Goal: Information Seeking & Learning: Learn about a topic

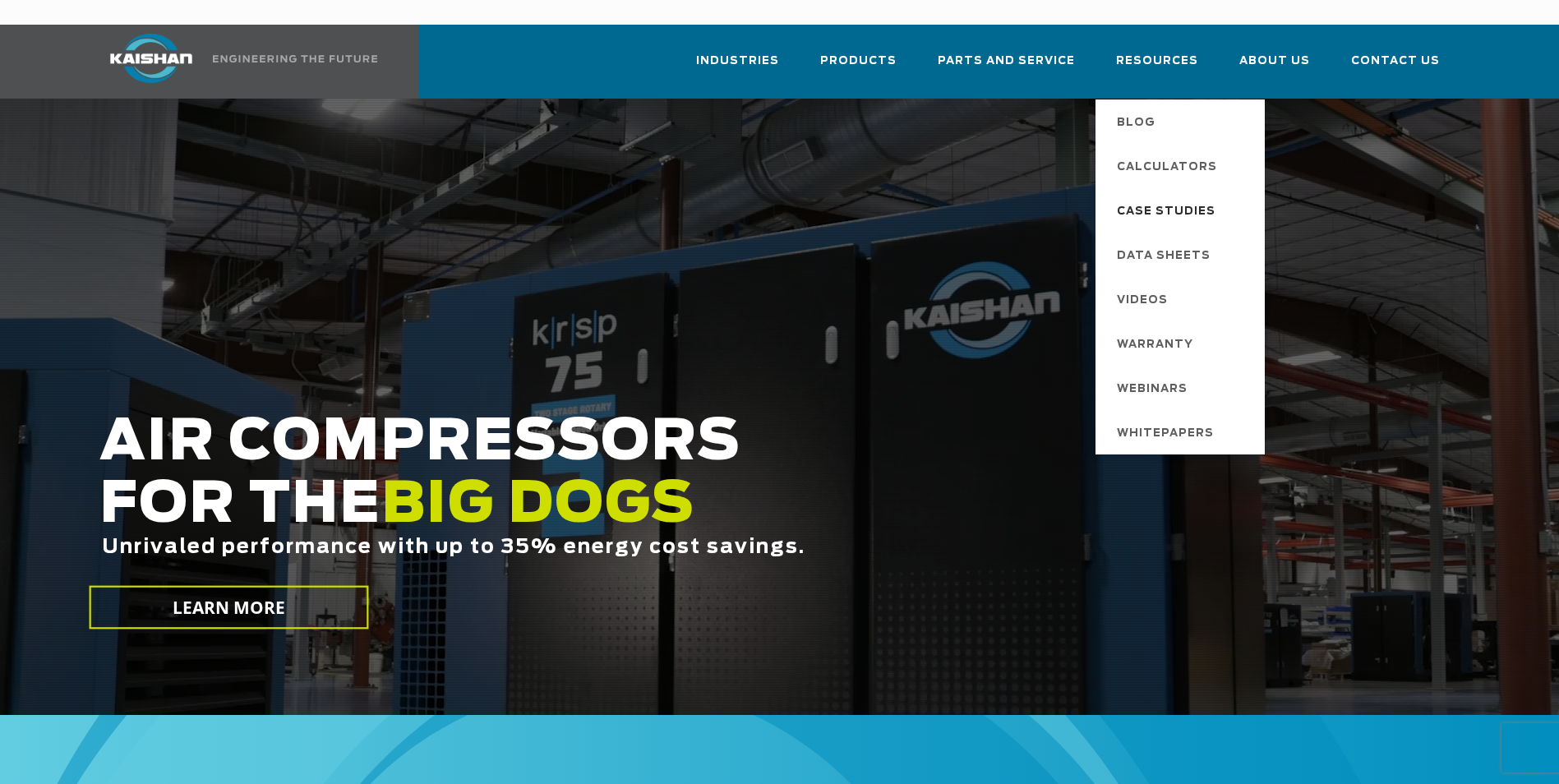
click at [1170, 198] on span "Case Studies" at bounding box center [1165, 212] width 99 height 28
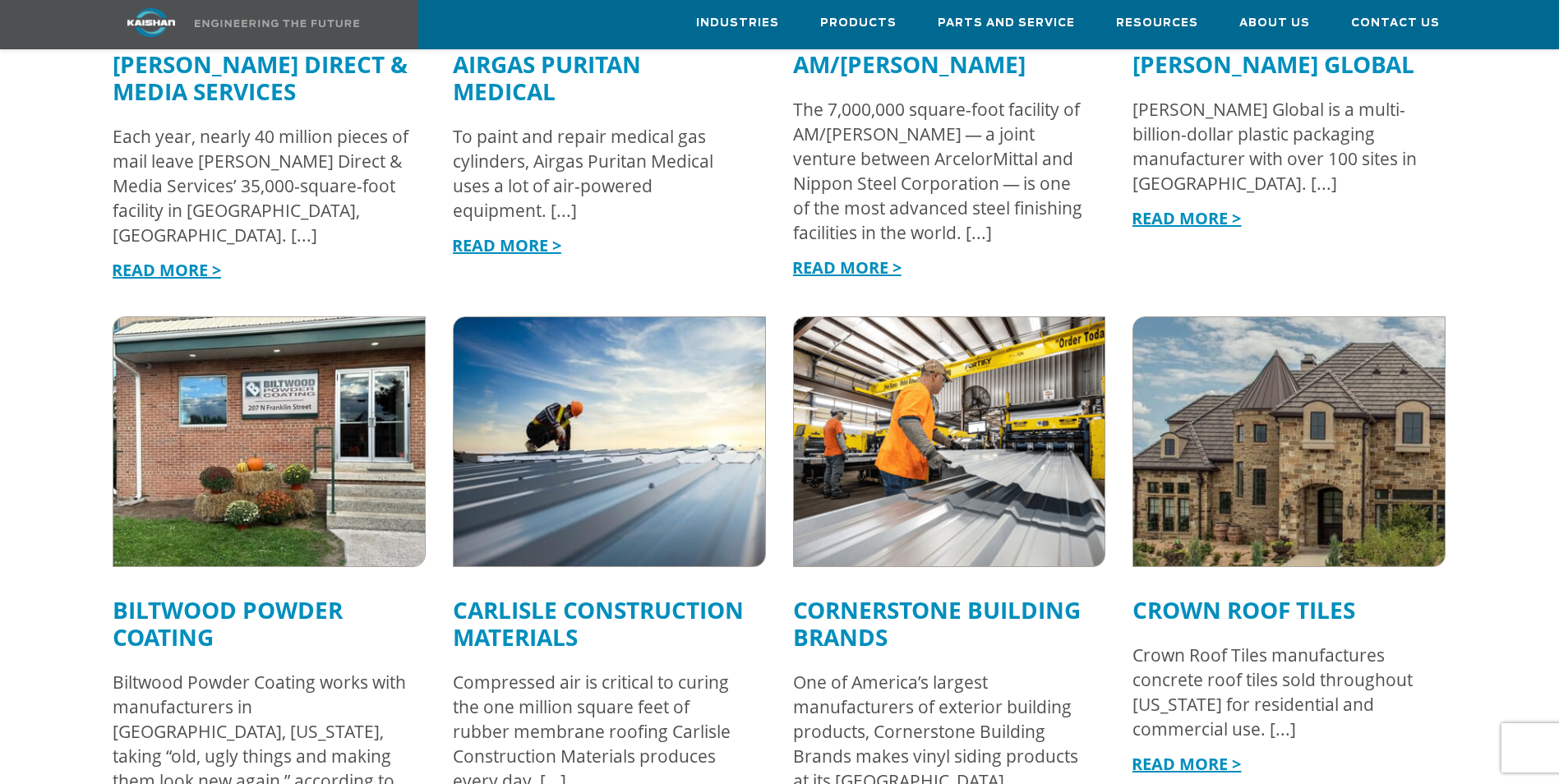
scroll to position [1560, 0]
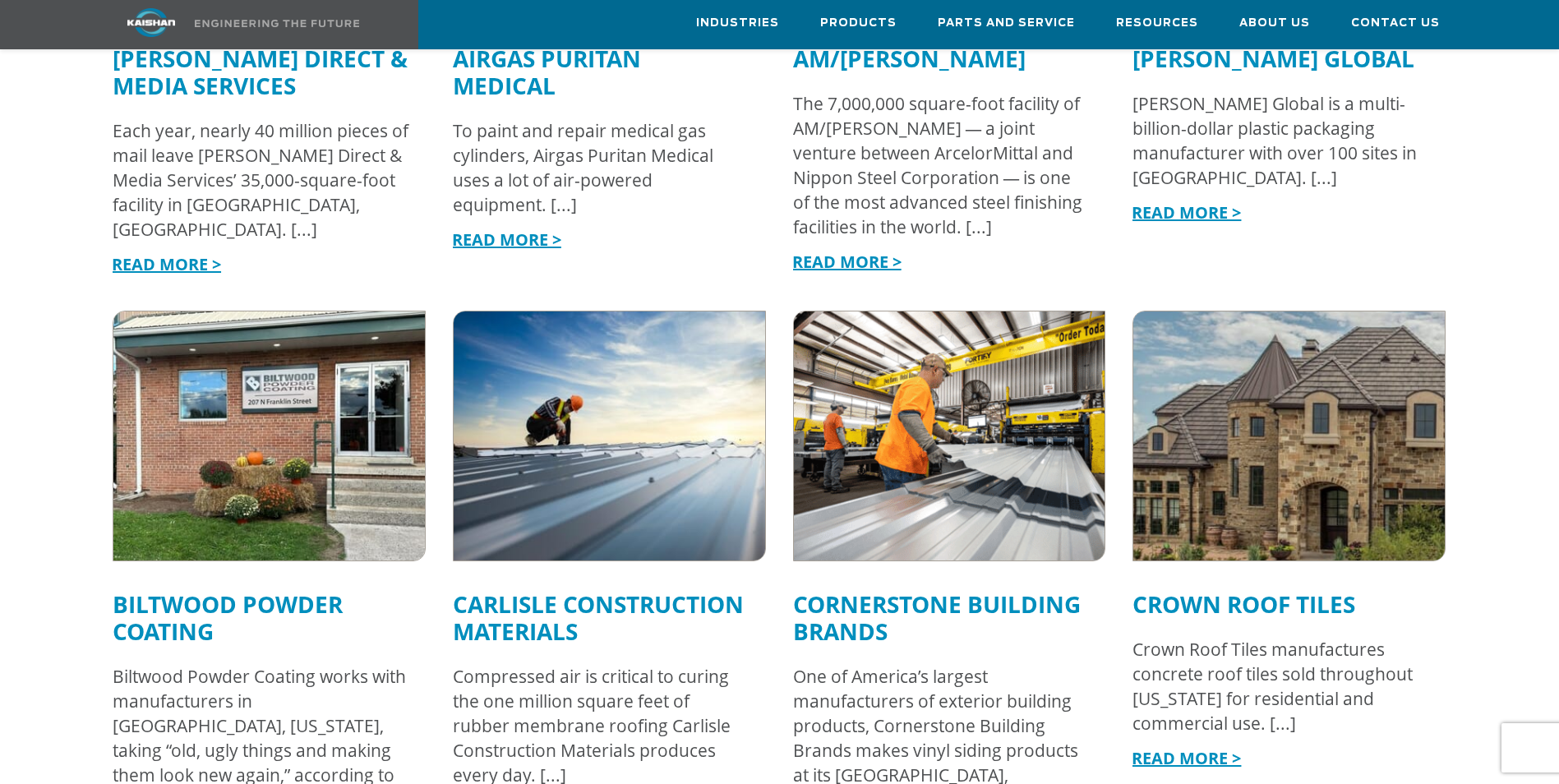
click at [1309, 371] on img at bounding box center [1289, 435] width 343 height 273
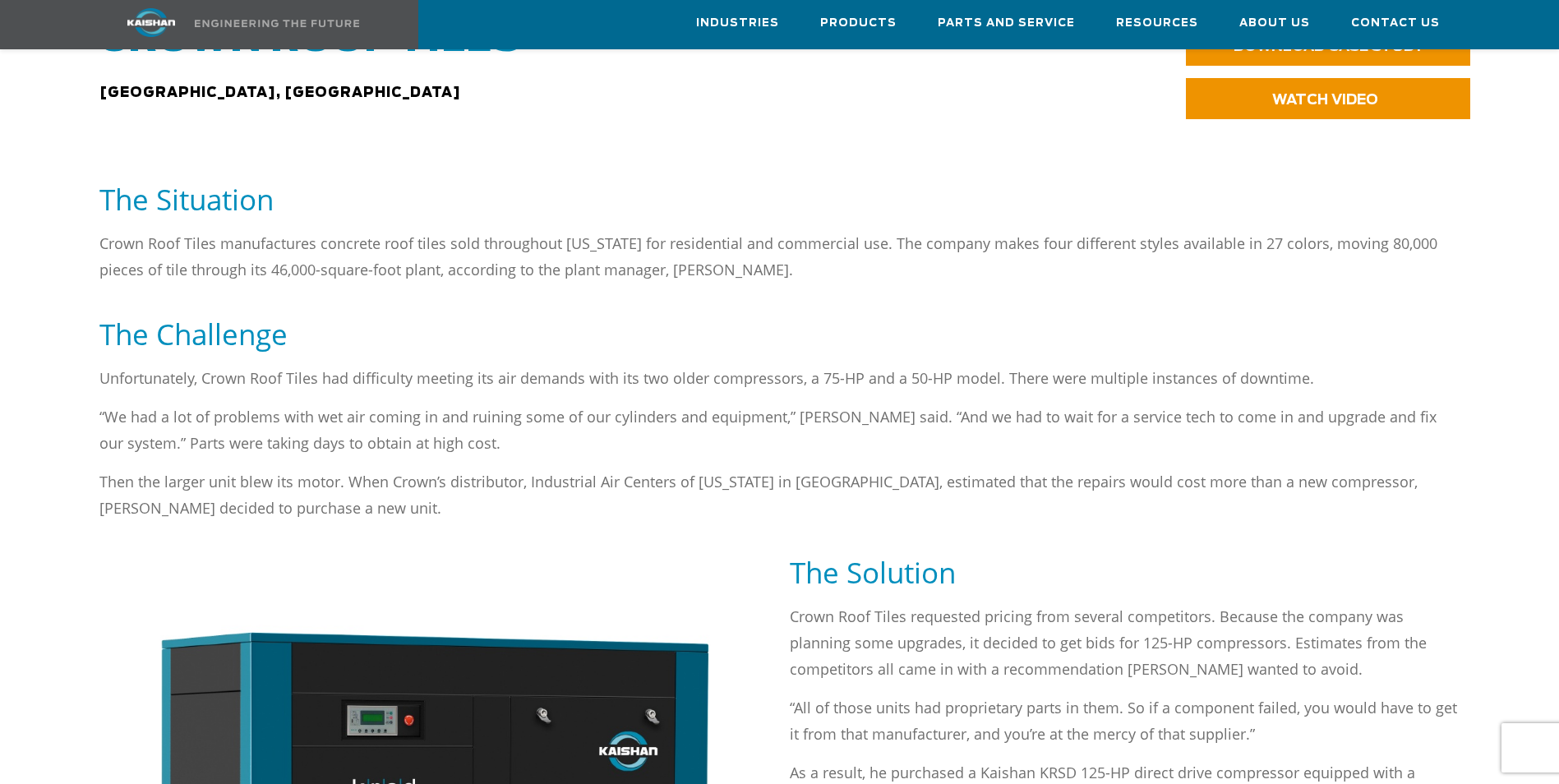
scroll to position [739, 0]
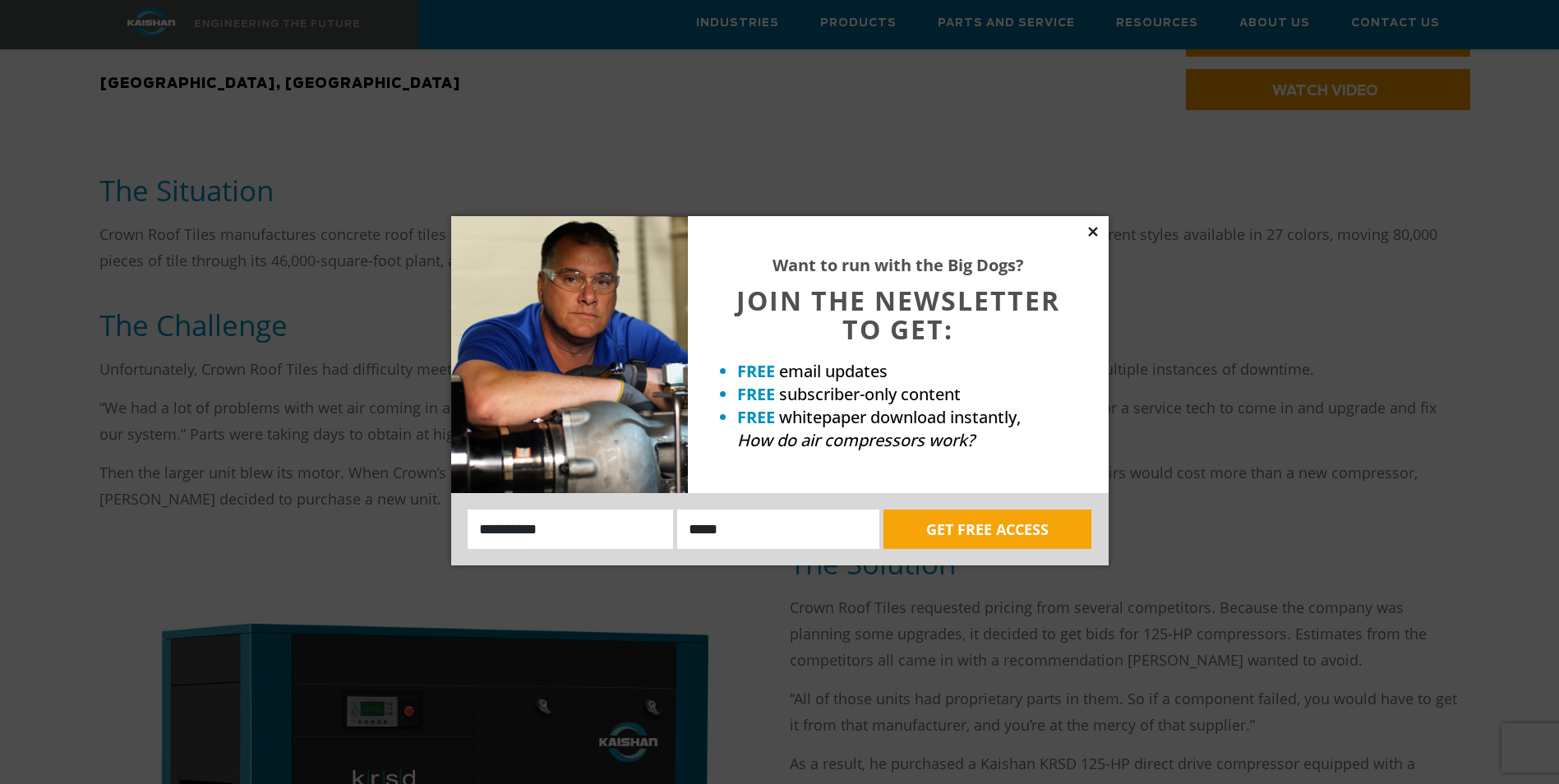
click at [1093, 233] on icon at bounding box center [1092, 231] width 9 height 9
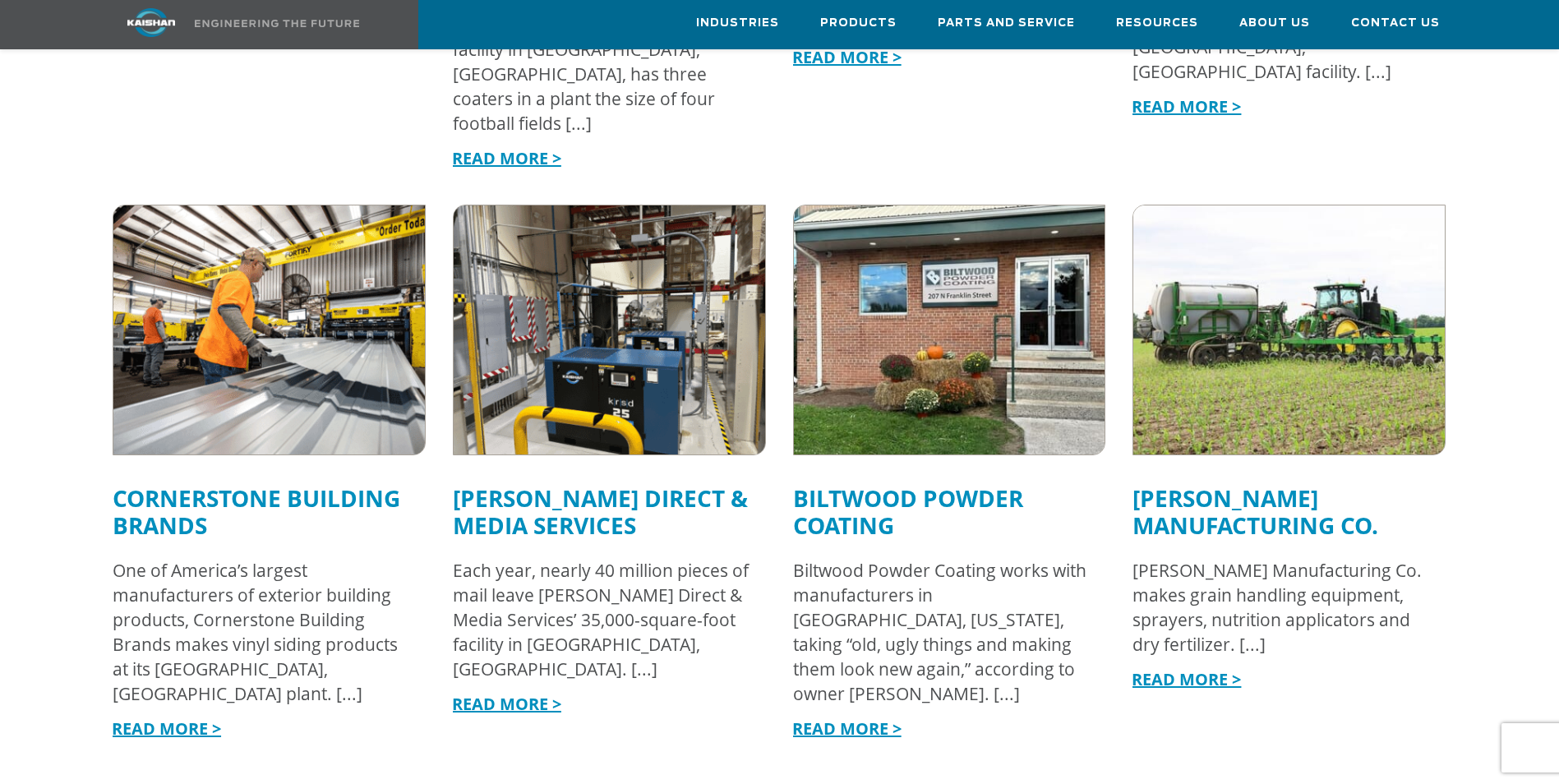
scroll to position [3368, 0]
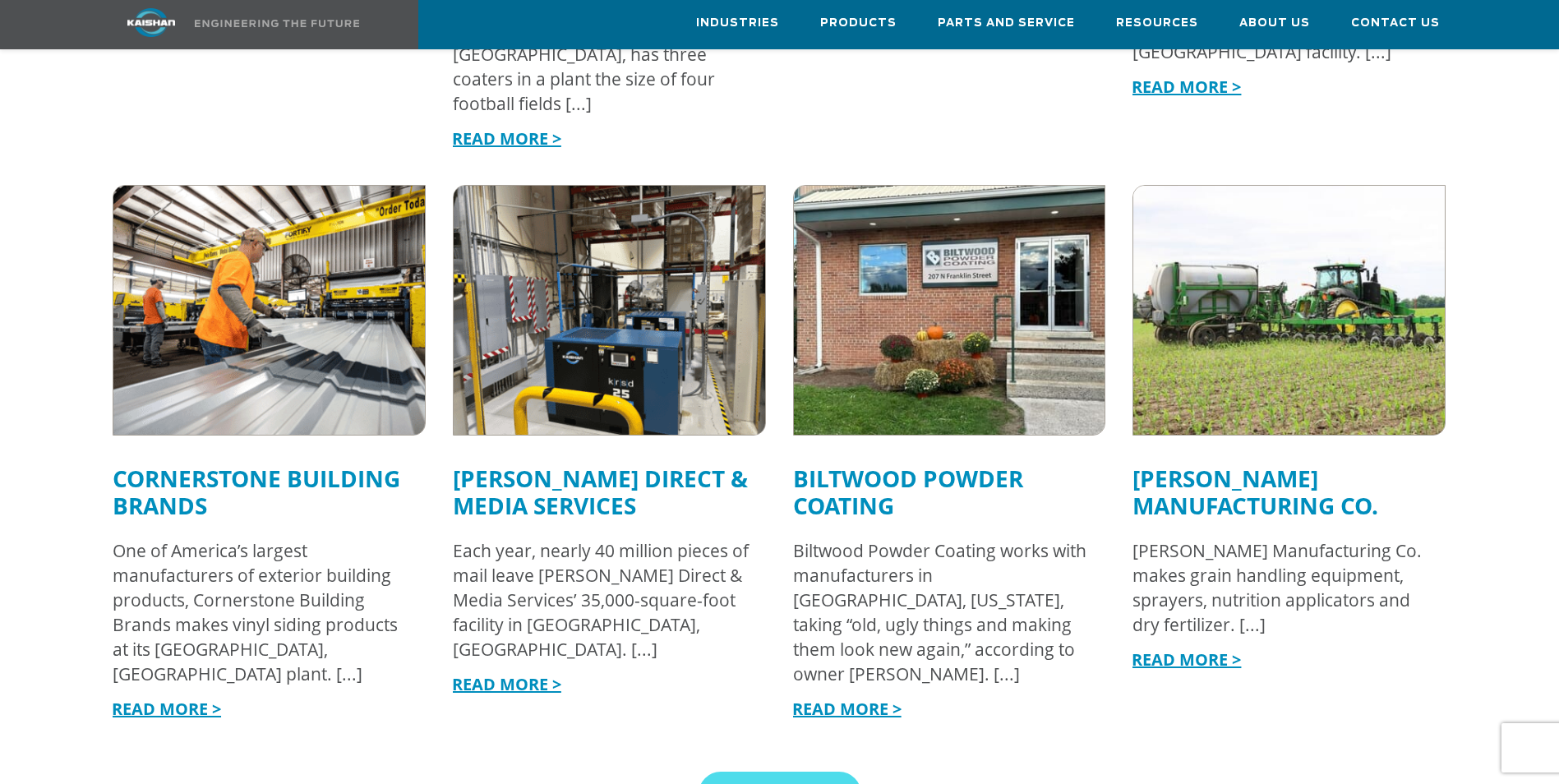
click at [819, 463] on link "Biltwood Powder Coating" at bounding box center [907, 492] width 230 height 58
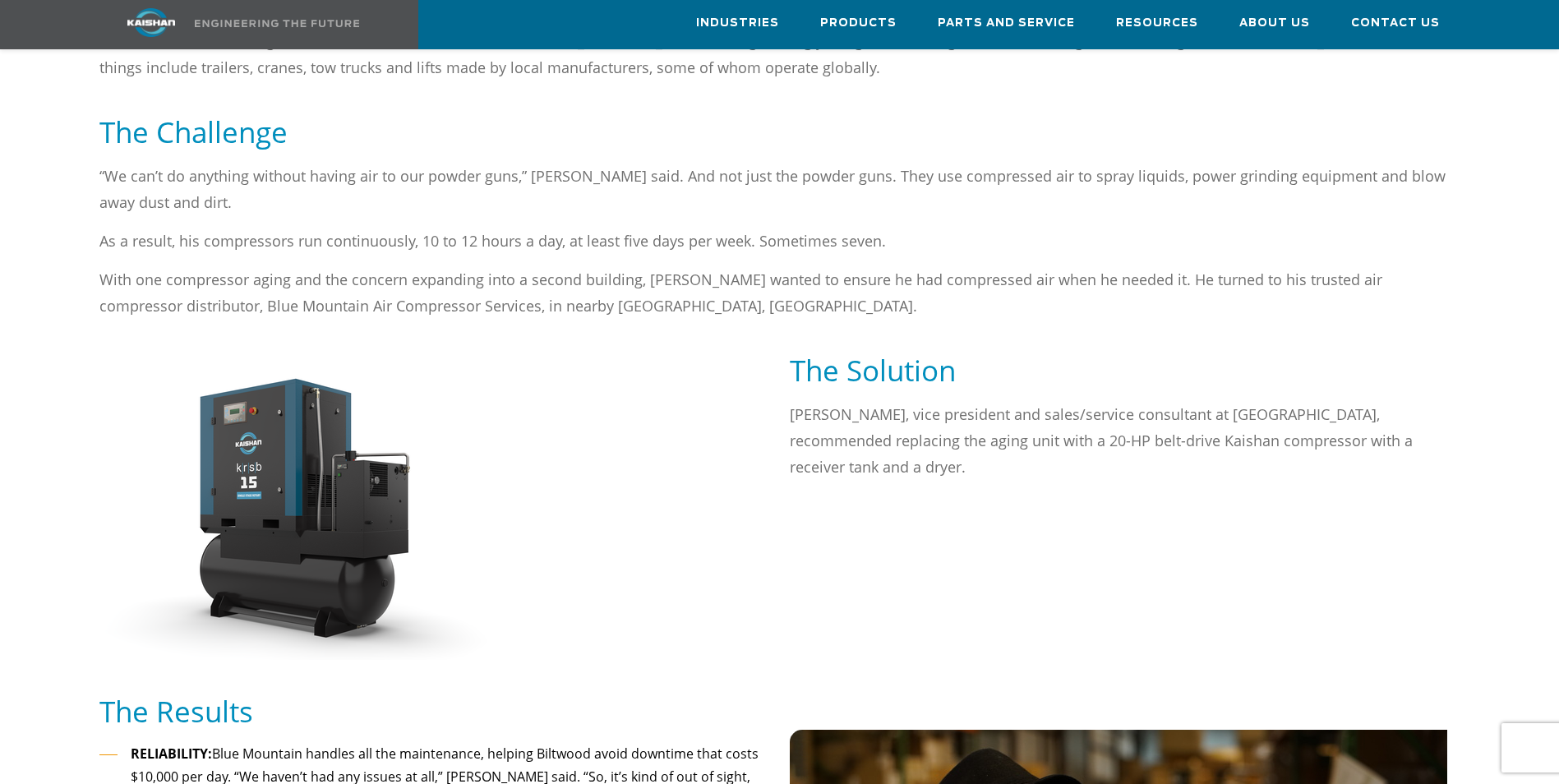
scroll to position [986, 0]
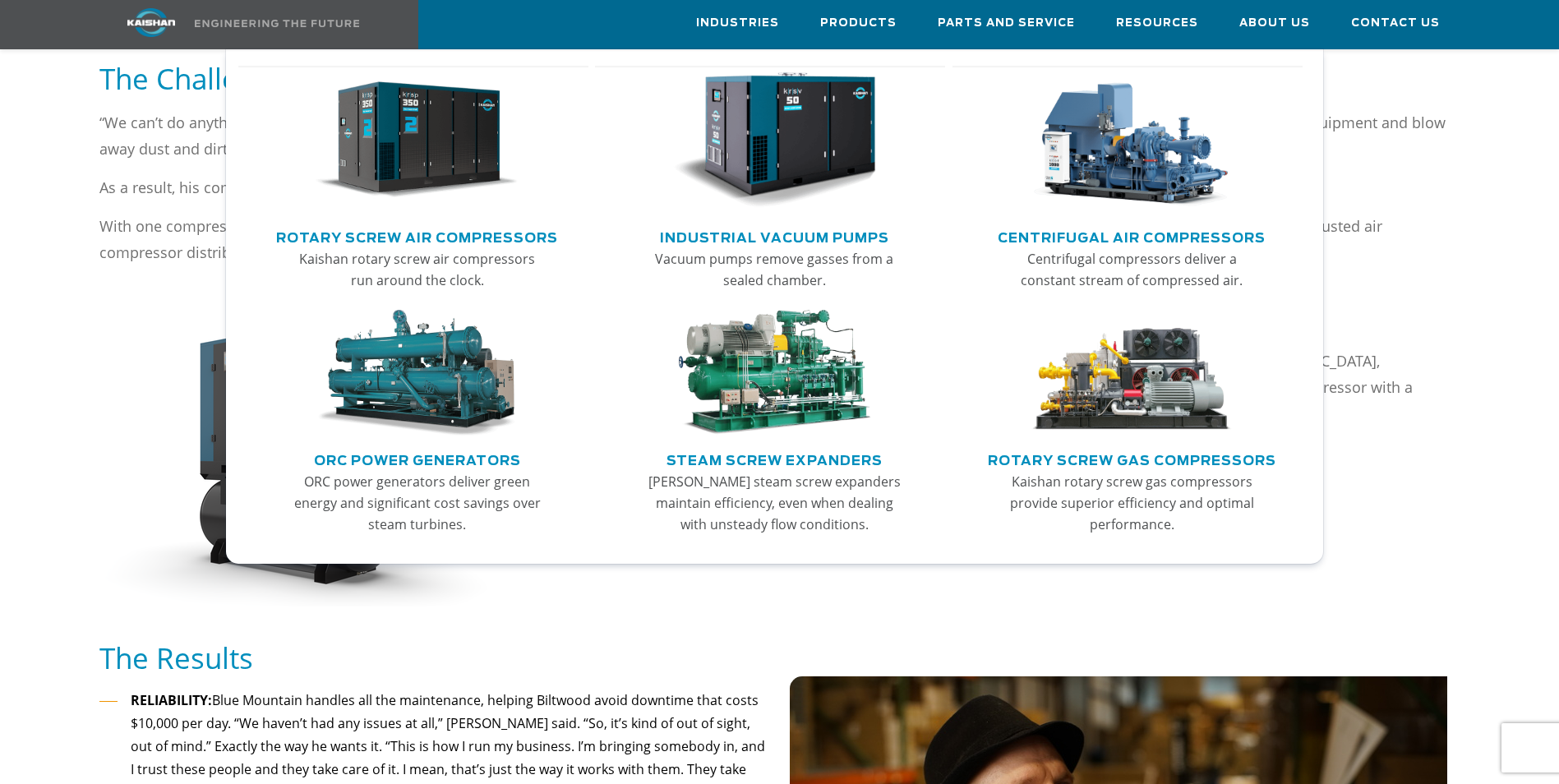
click at [432, 165] on img "Main menu" at bounding box center [416, 140] width 202 height 136
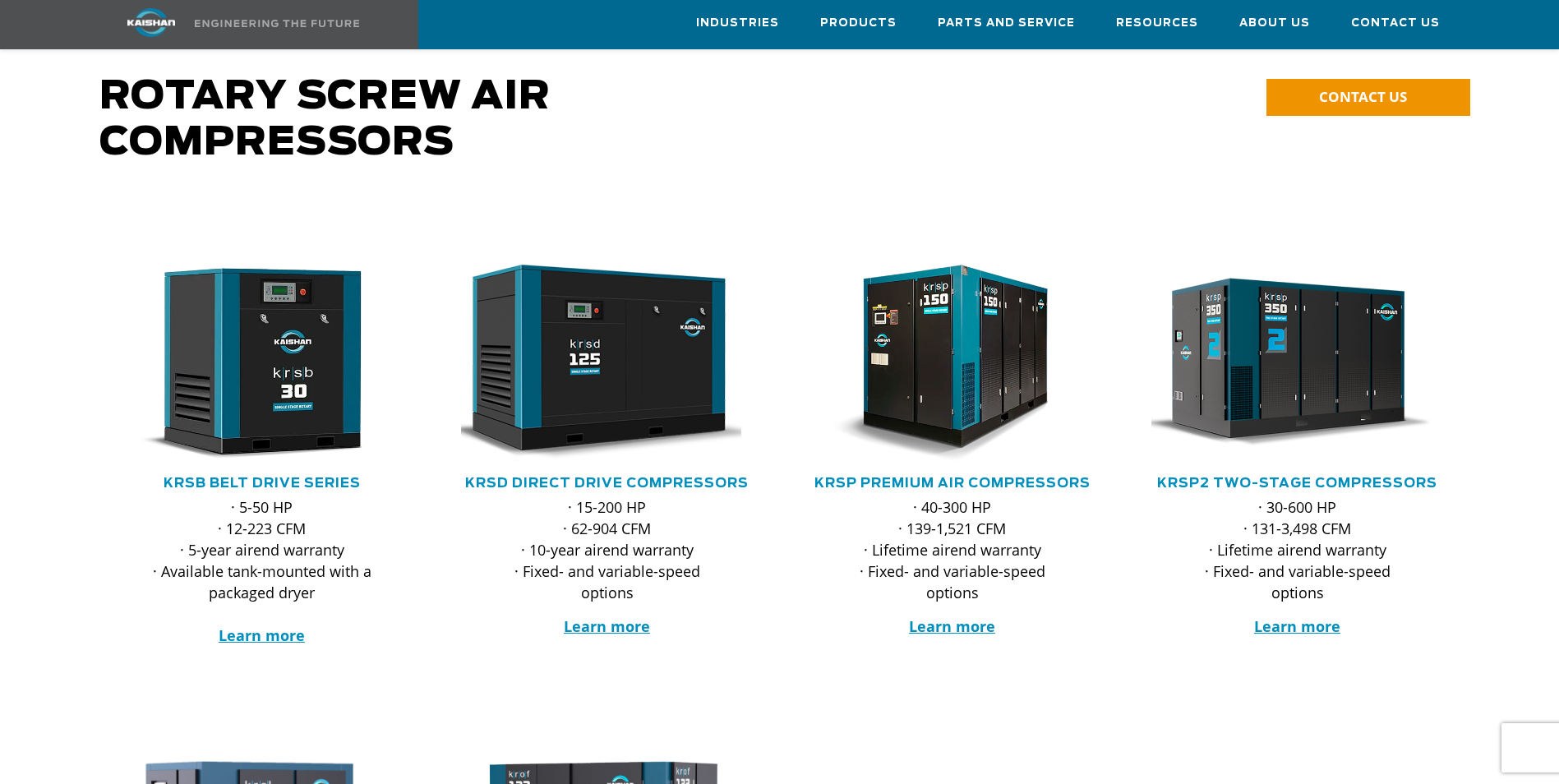
scroll to position [82, 0]
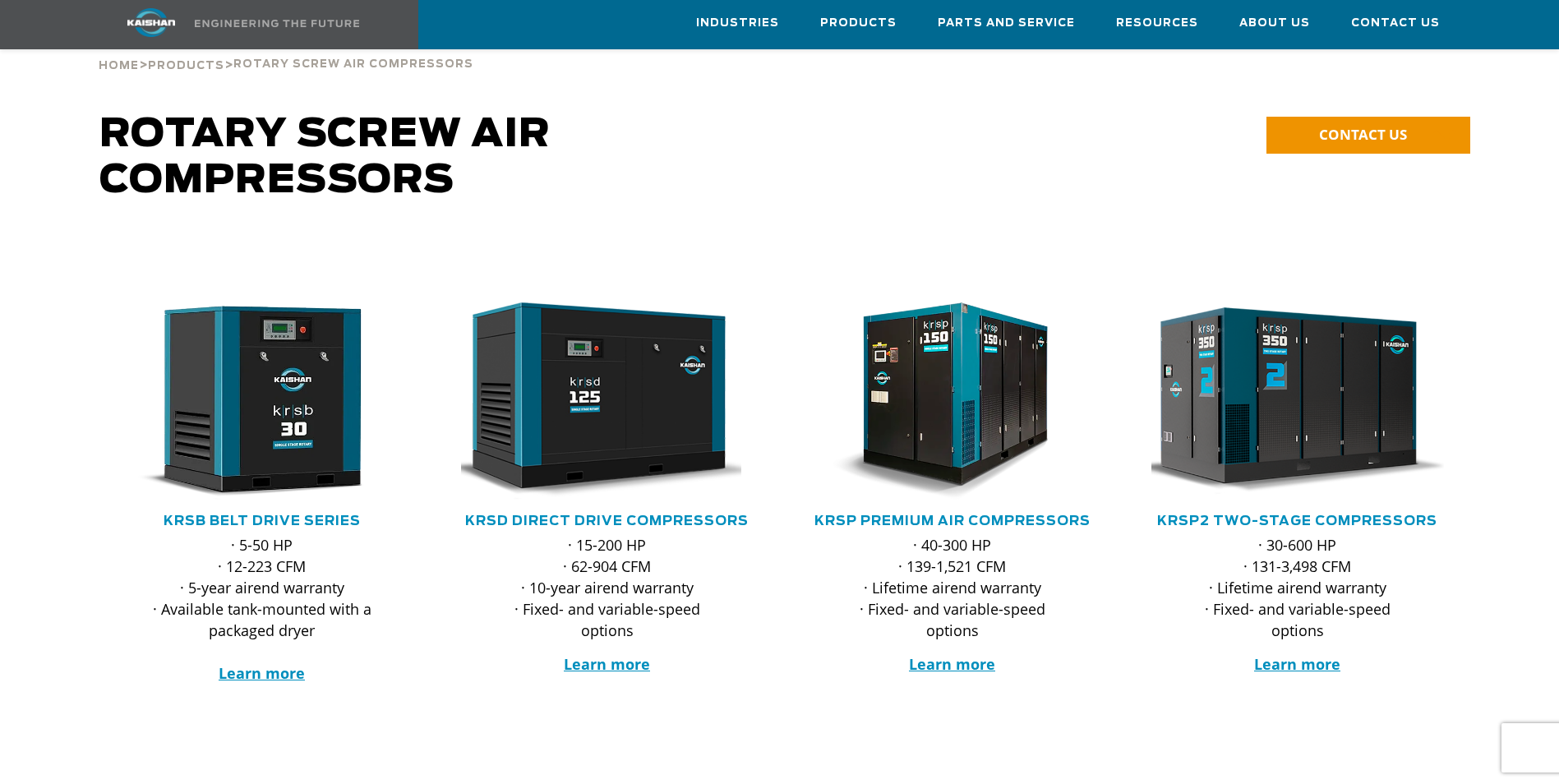
click at [1245, 384] on img at bounding box center [1285, 400] width 322 height 217
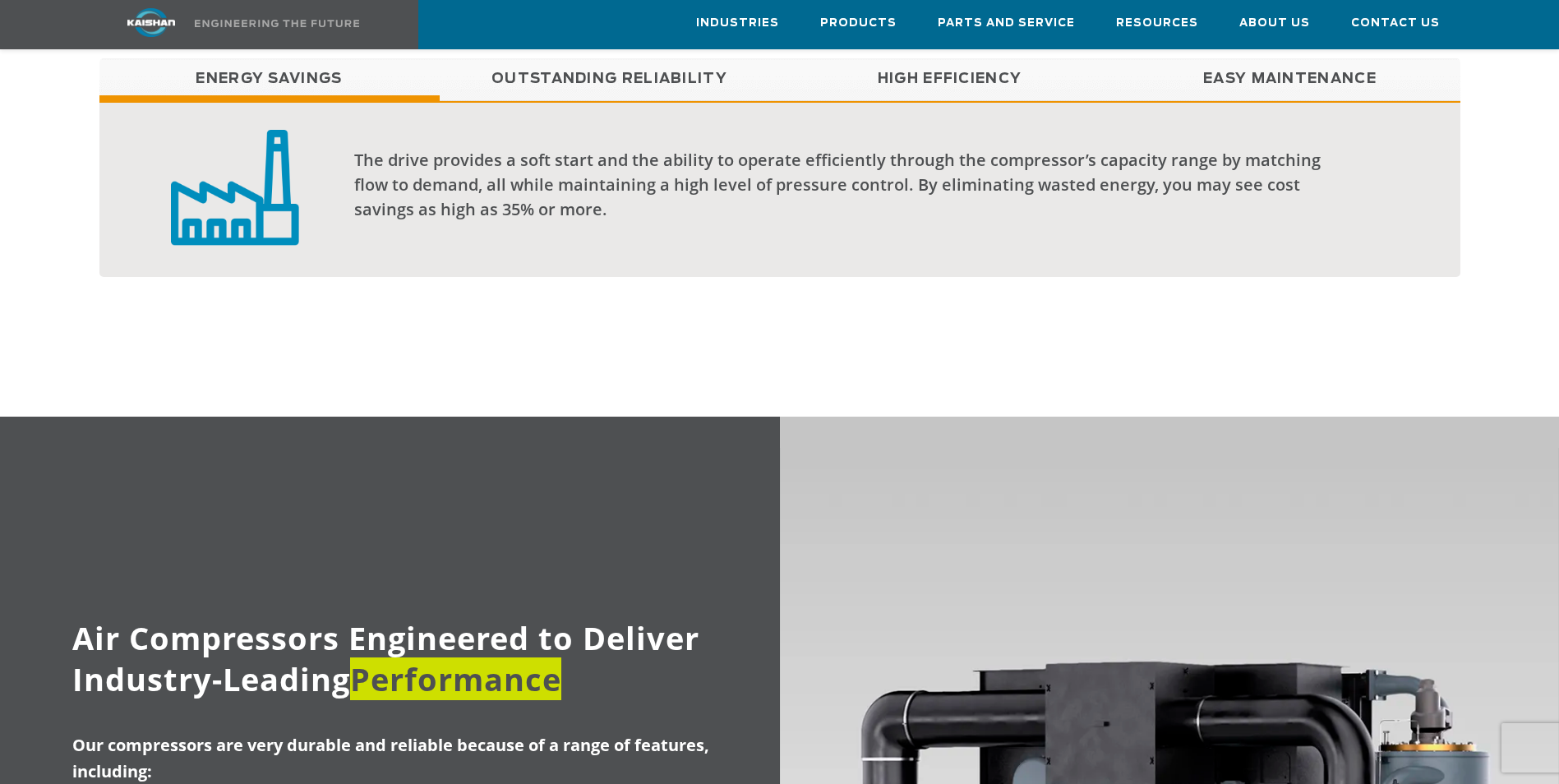
scroll to position [1232, 0]
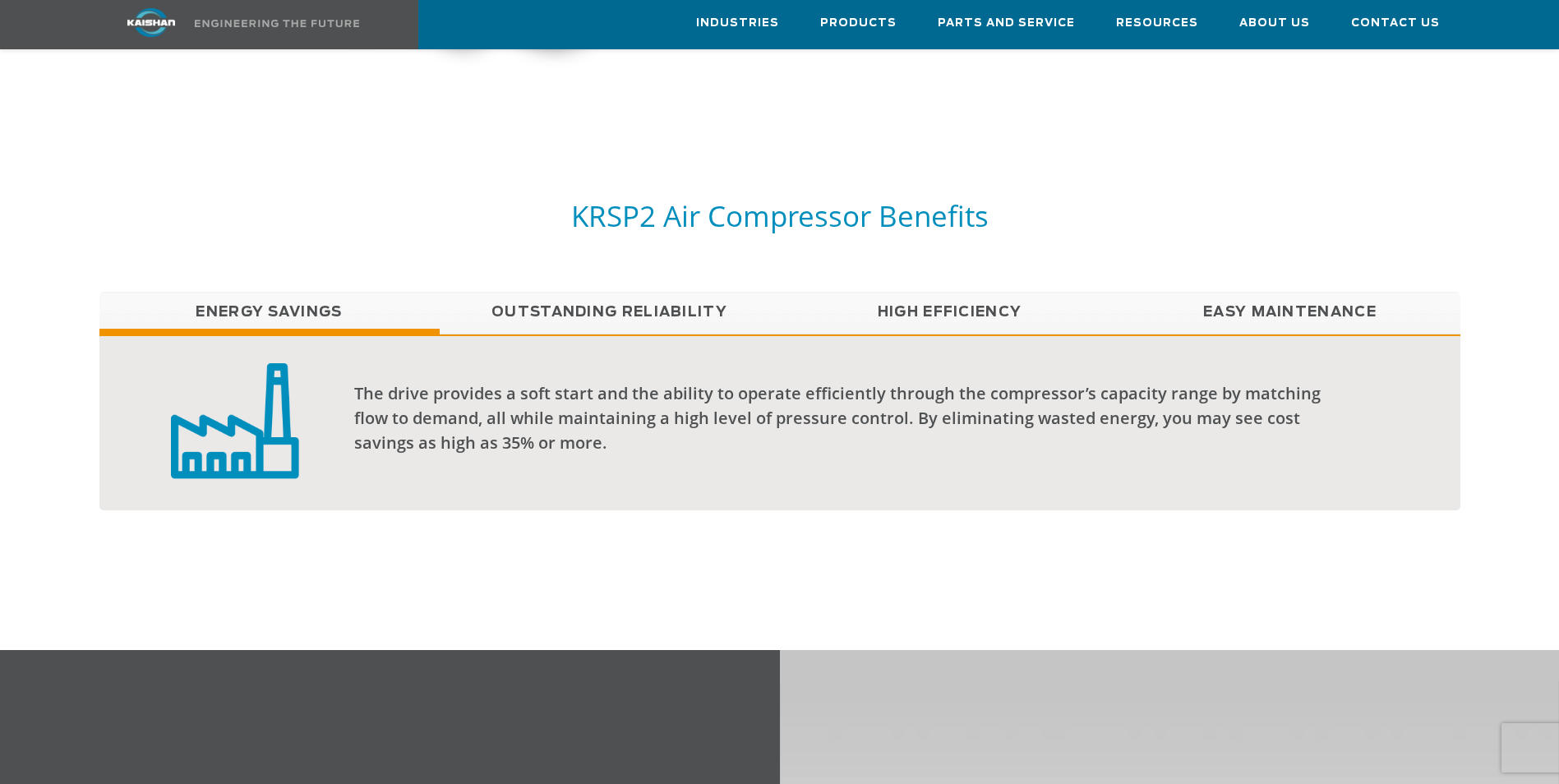
click at [668, 294] on link "Outstanding Reliability" at bounding box center [610, 313] width 340 height 41
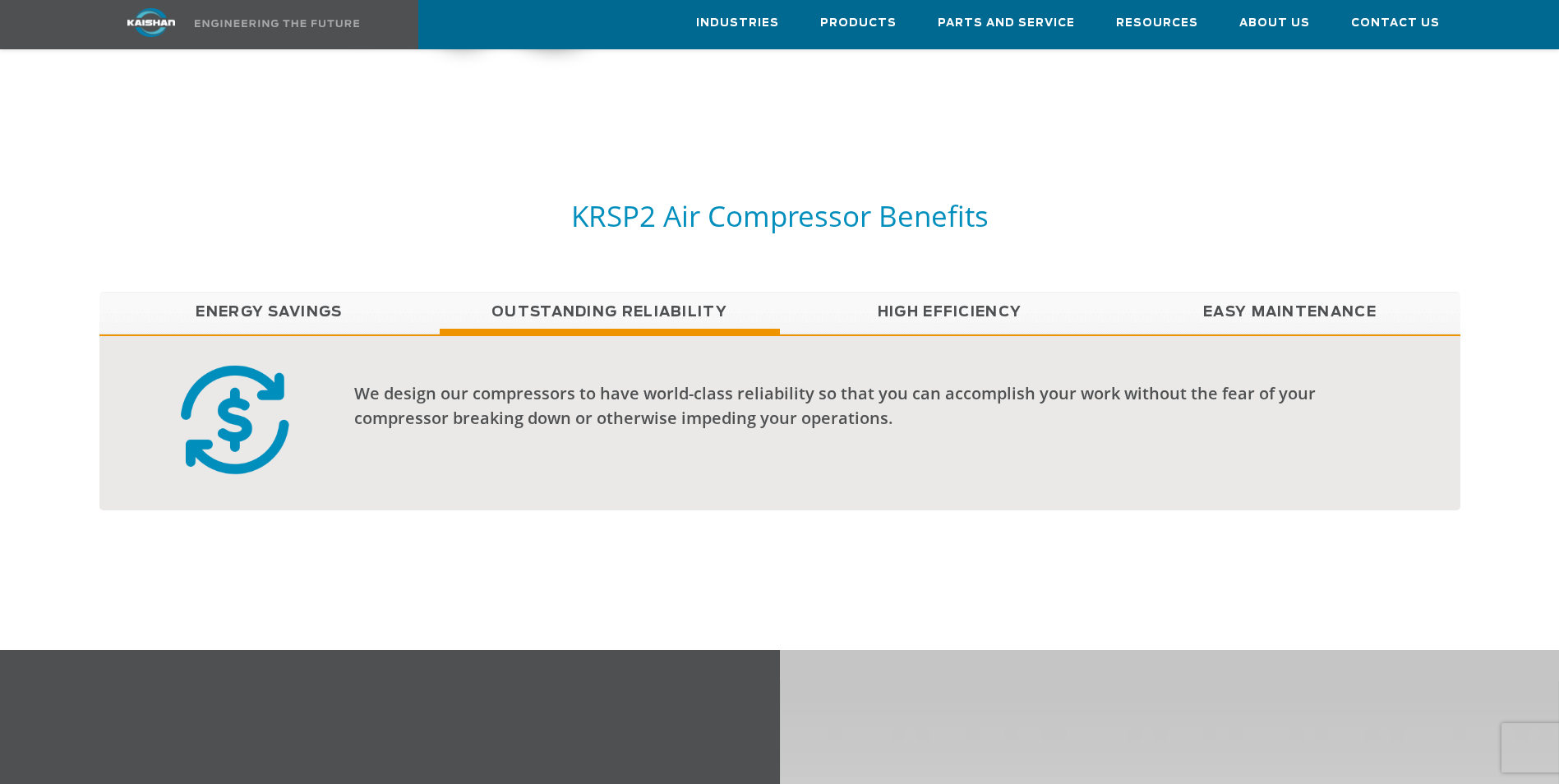
click at [902, 292] on link "High Efficiency" at bounding box center [949, 313] width 340 height 41
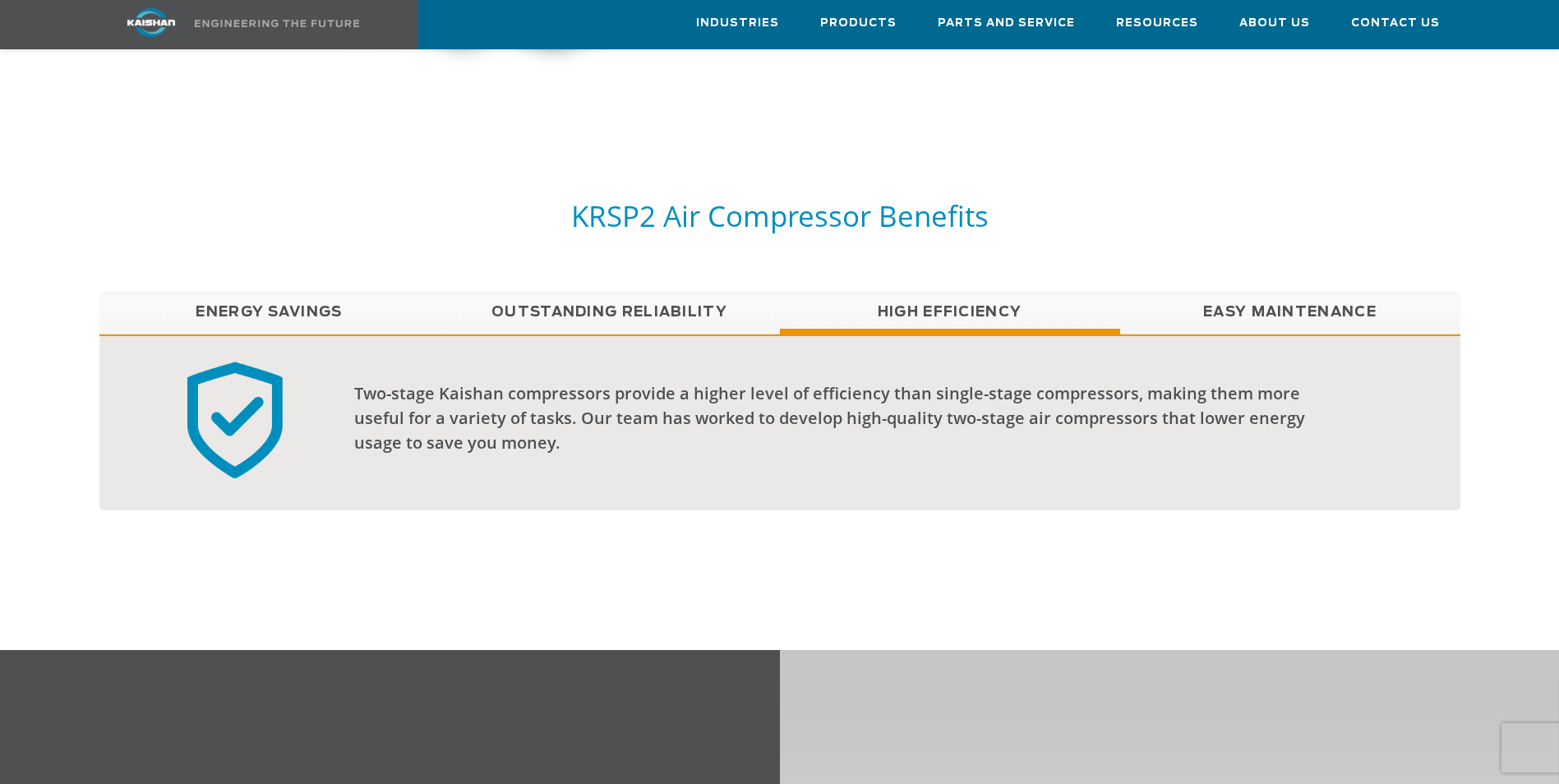
click at [1195, 294] on link "Easy Maintenance" at bounding box center [1289, 313] width 340 height 41
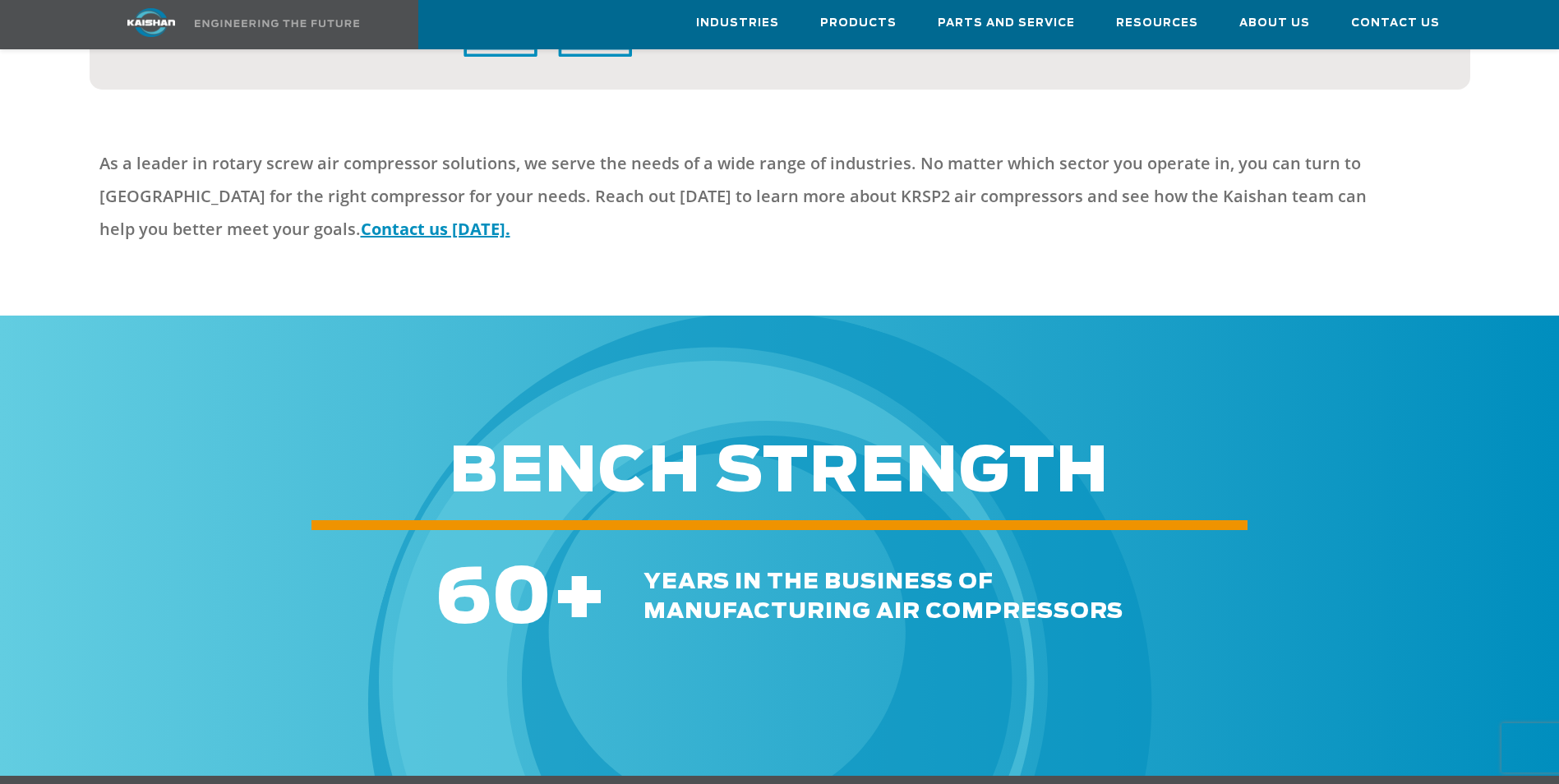
scroll to position [4715, 0]
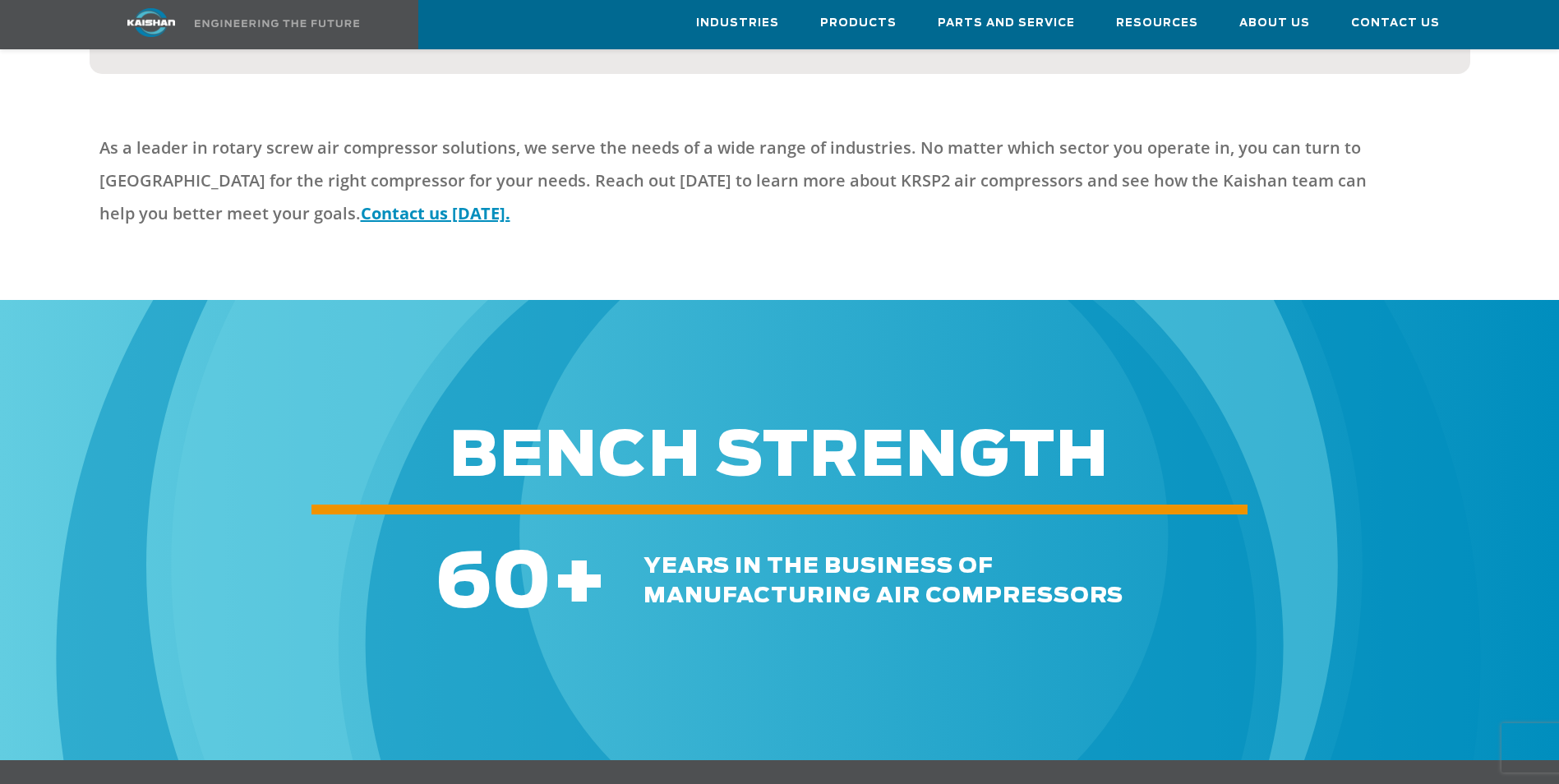
click at [704, 602] on img at bounding box center [766, 658] width 1789 height 1789
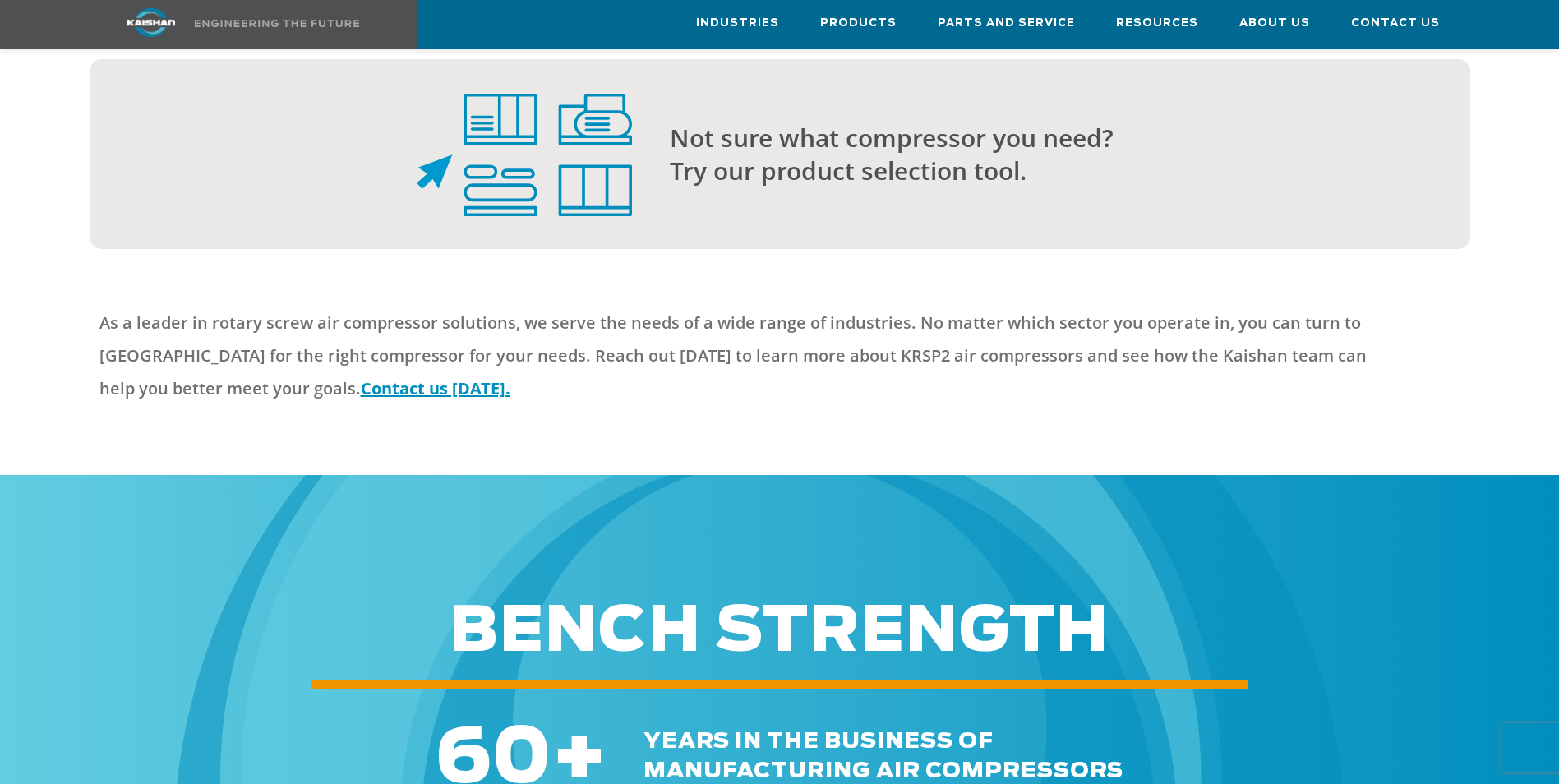
scroll to position [4387, 0]
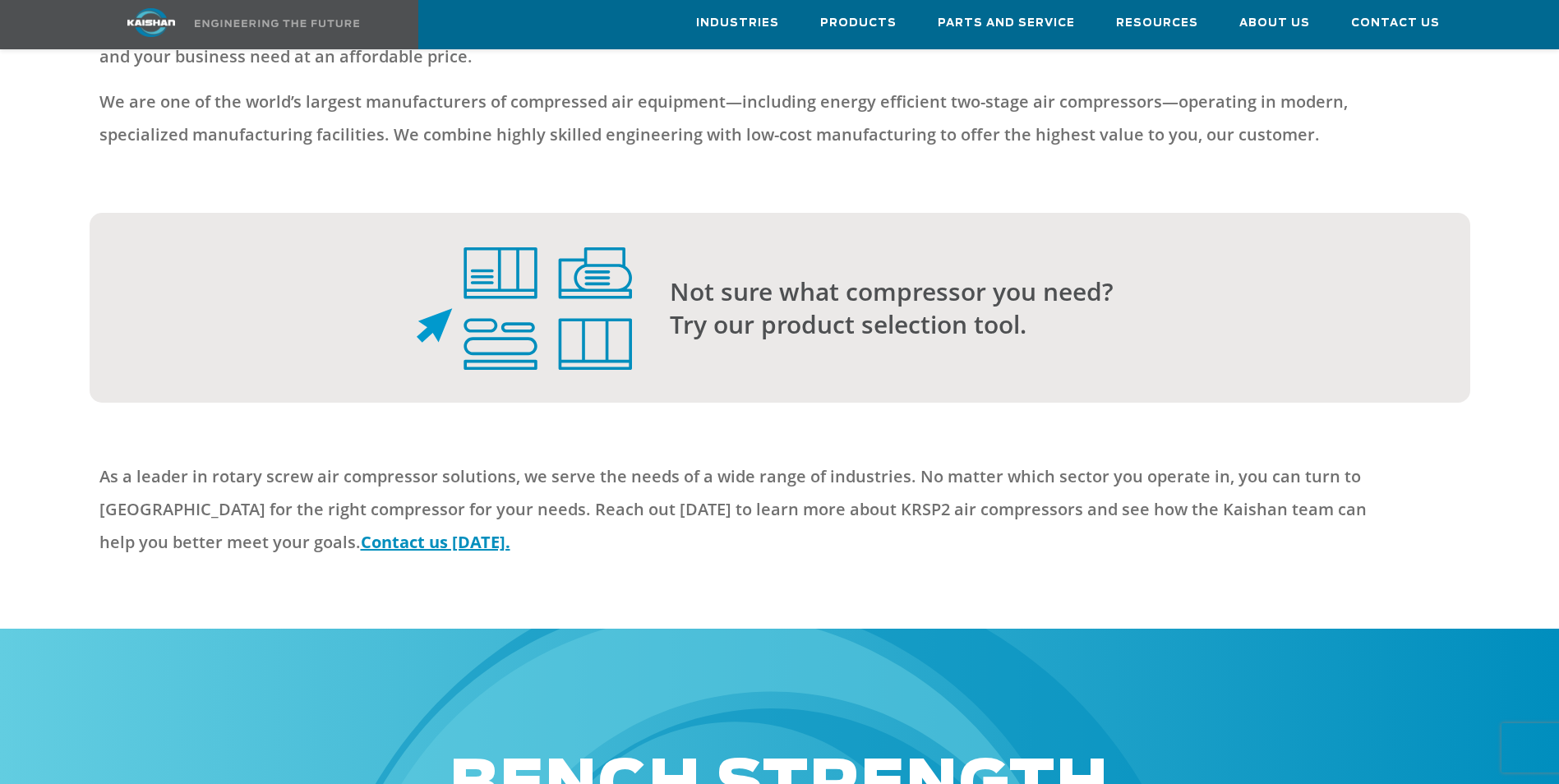
click at [282, 21] on img at bounding box center [276, 23] width 164 height 8
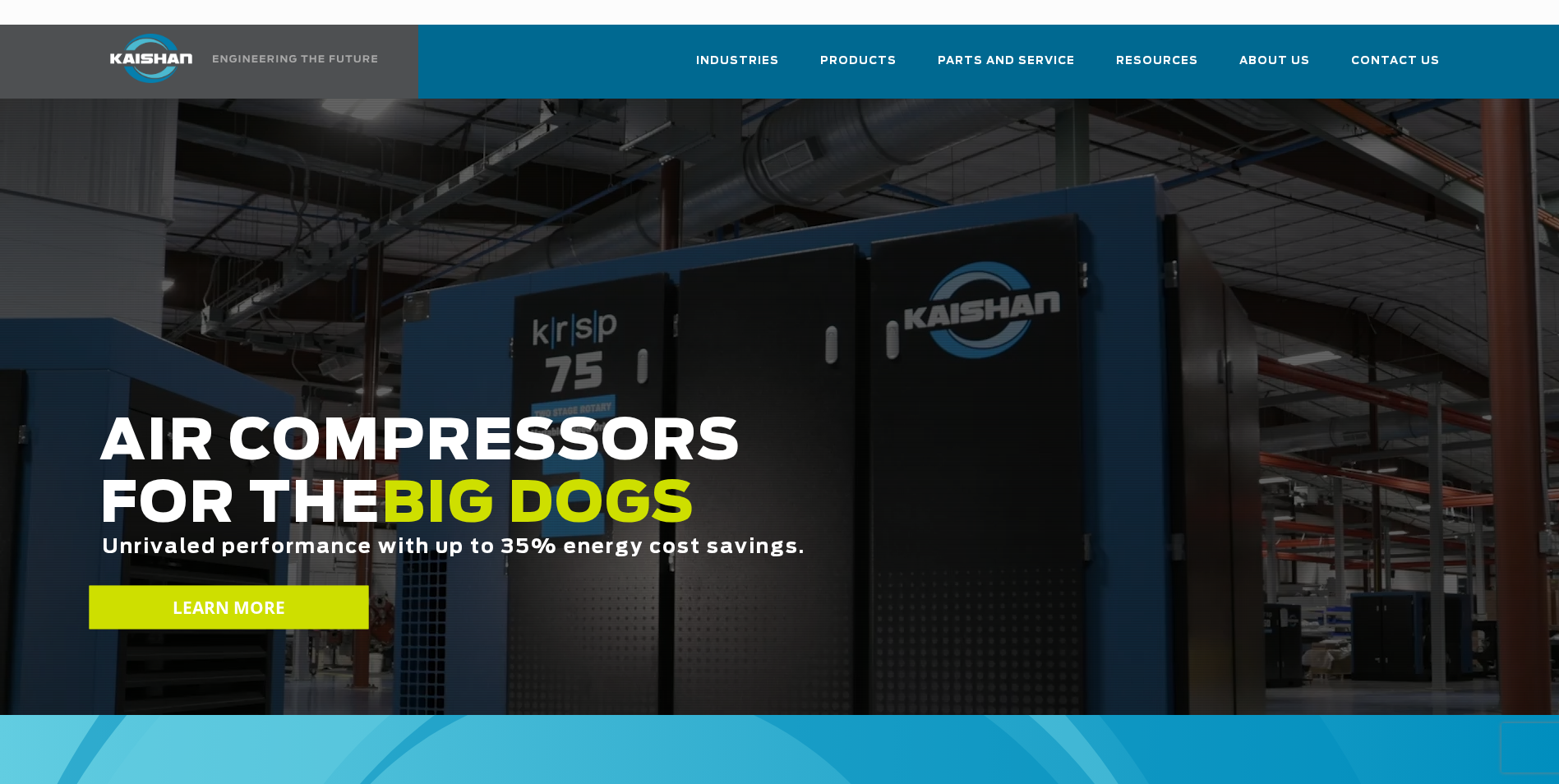
click at [185, 595] on span "LEARN MORE" at bounding box center [228, 607] width 114 height 23
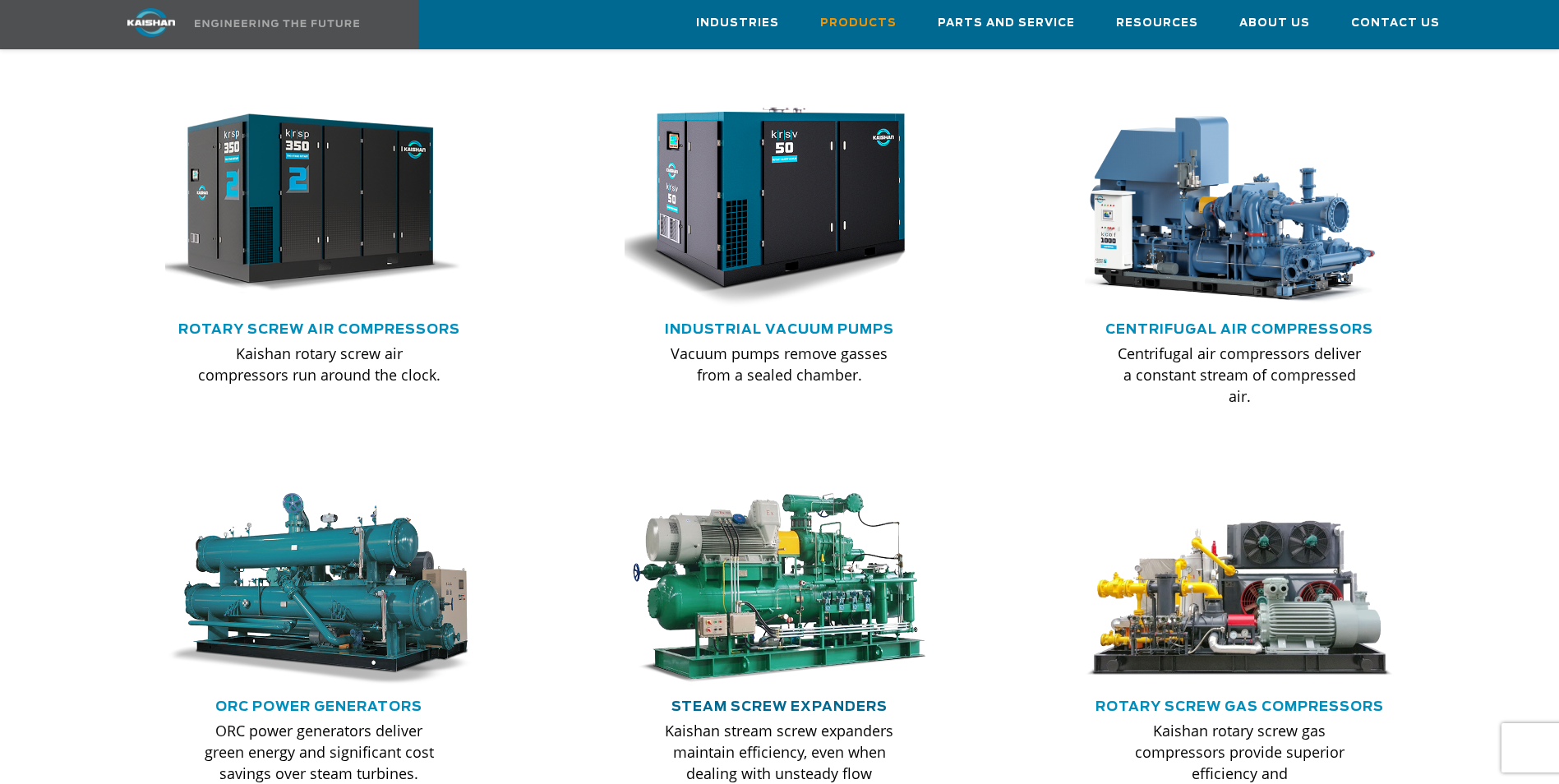
scroll to position [1232, 0]
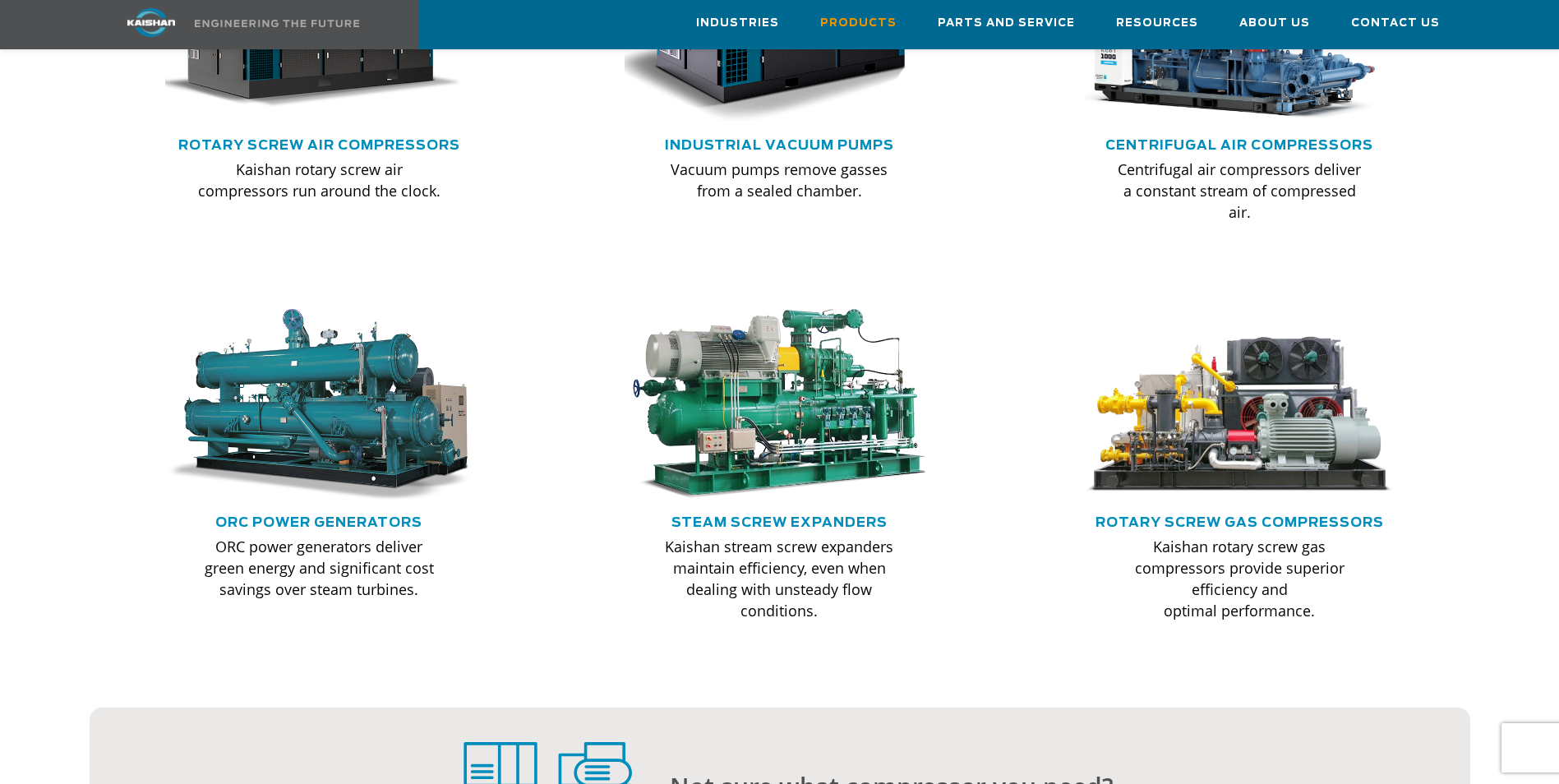
click at [369, 486] on div ".path{fill:none;stroke:#333;stroke-miterlimit:10;stroke-width:1.5px;}" at bounding box center [319, 411] width 329 height 206
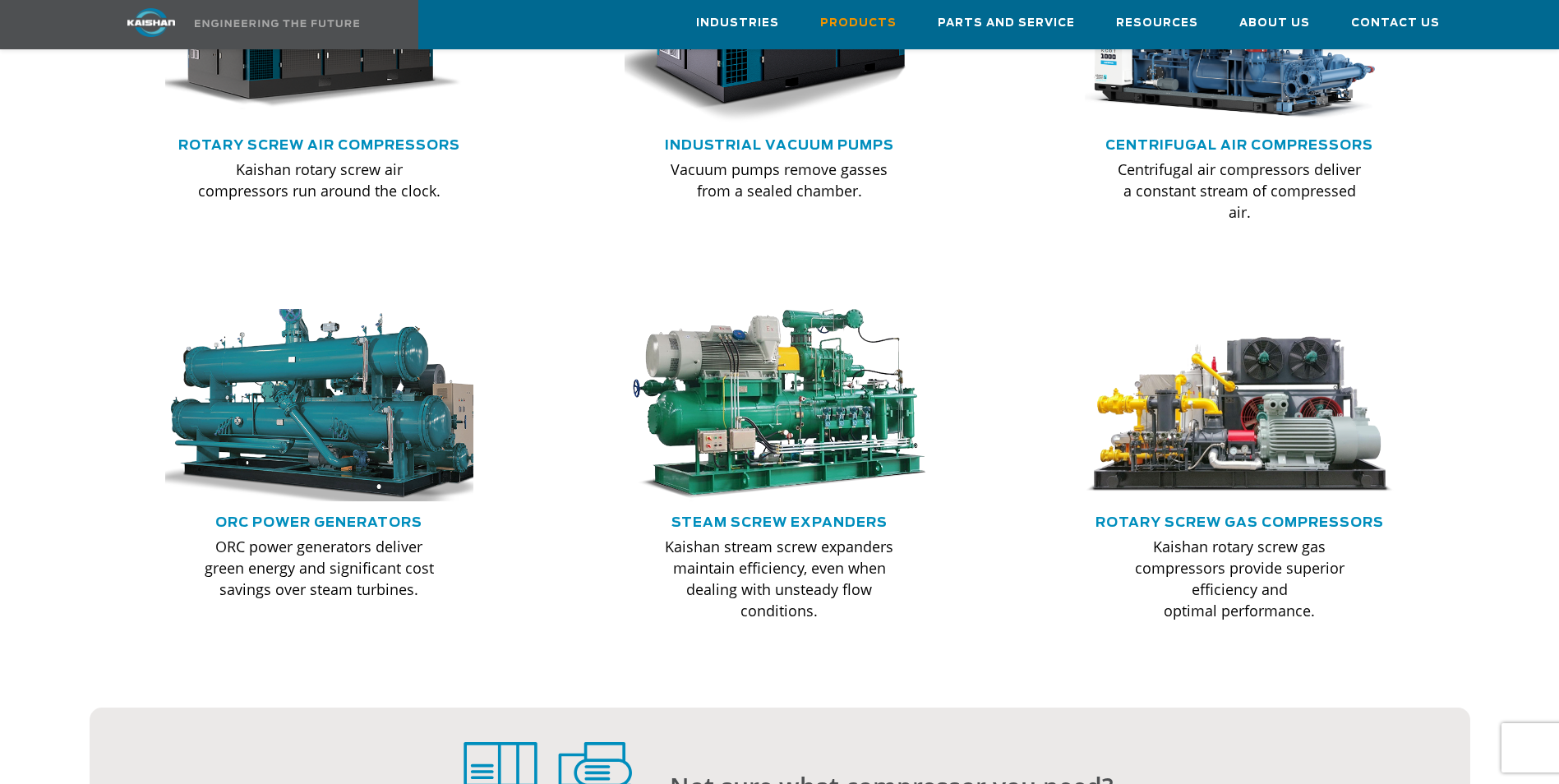
click at [367, 417] on img at bounding box center [319, 405] width 340 height 212
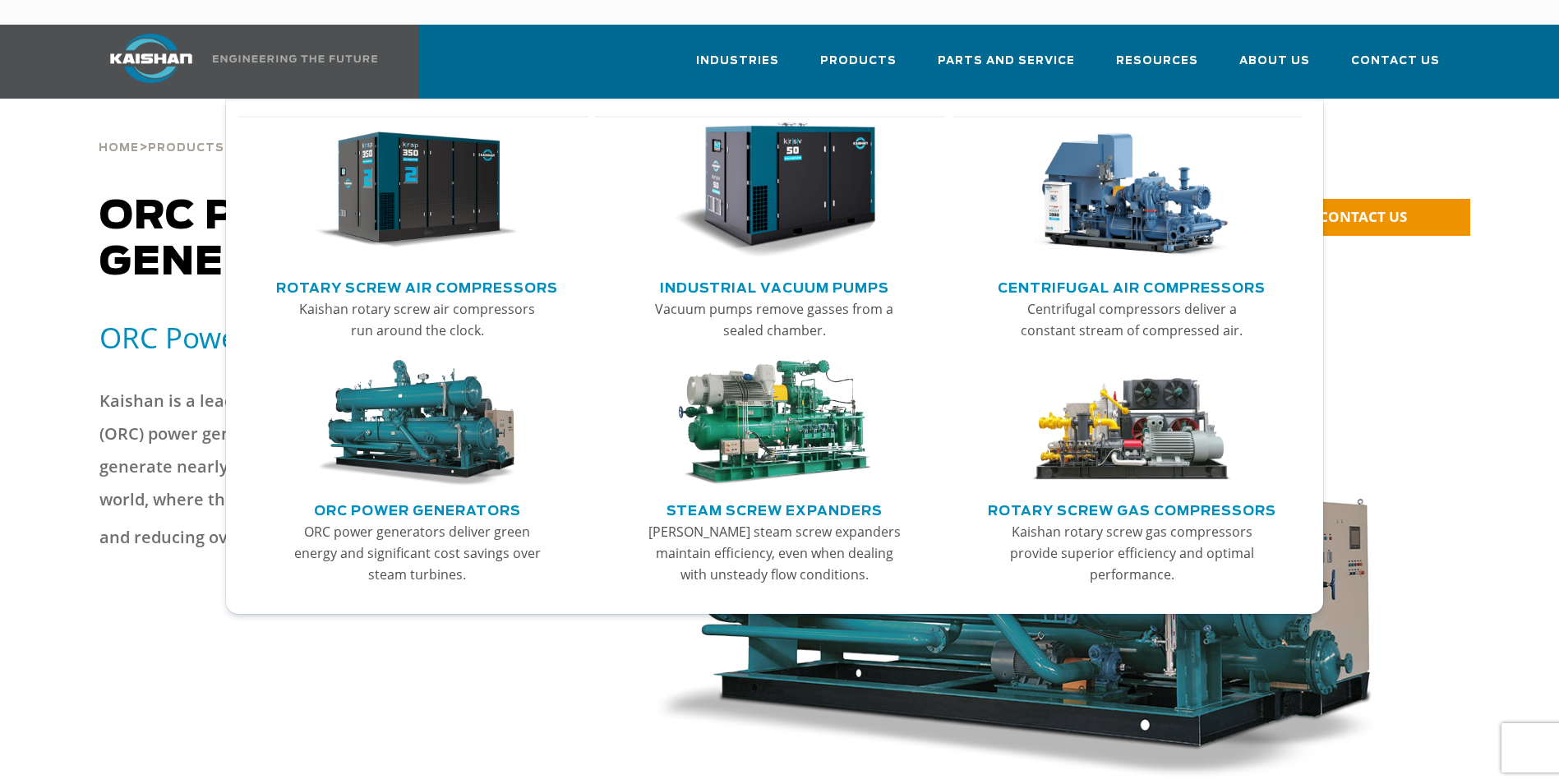
click at [792, 362] on img "Main menu" at bounding box center [773, 423] width 202 height 127
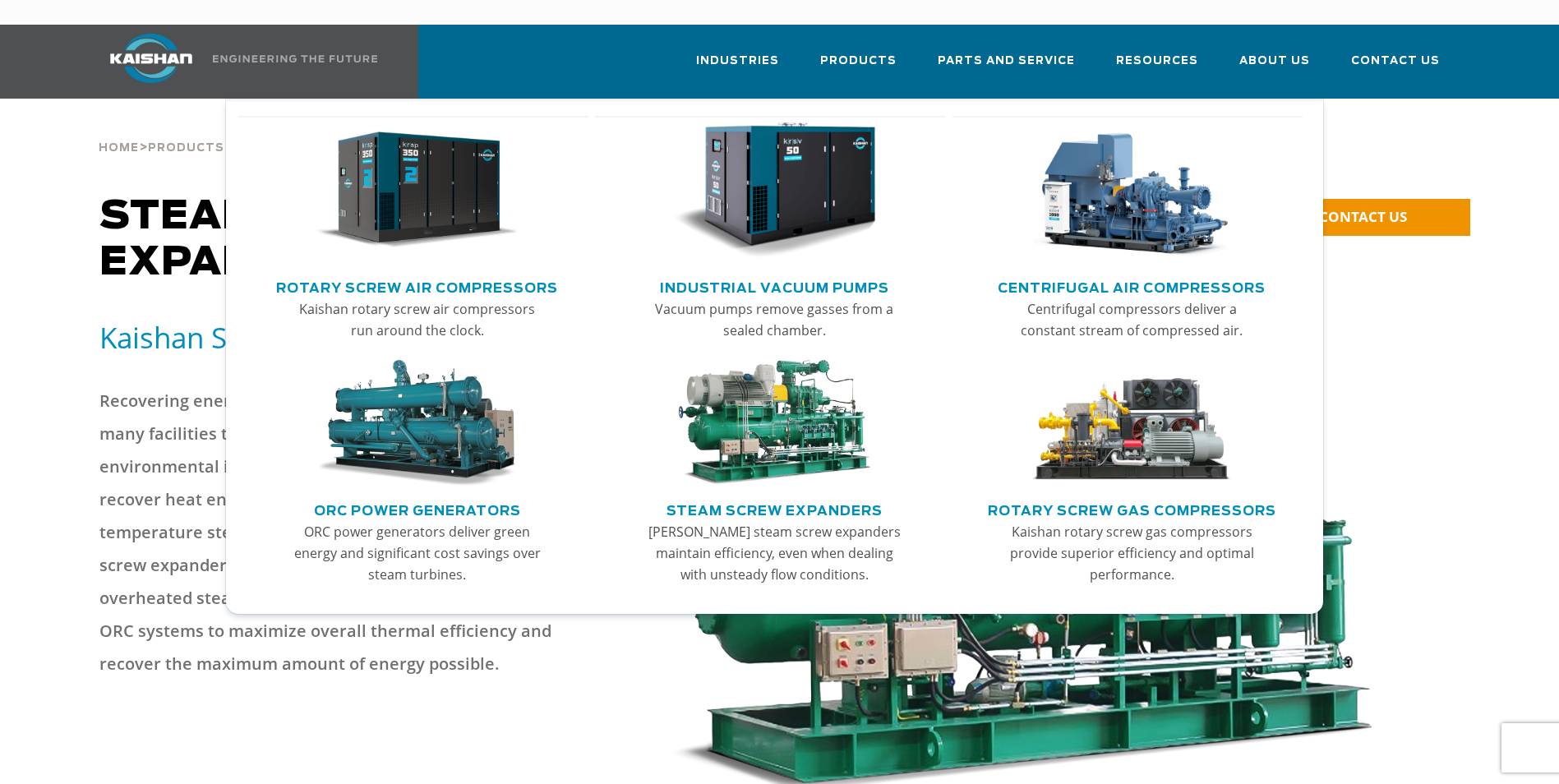
click at [1083, 424] on img "Main menu" at bounding box center [1131, 423] width 202 height 127
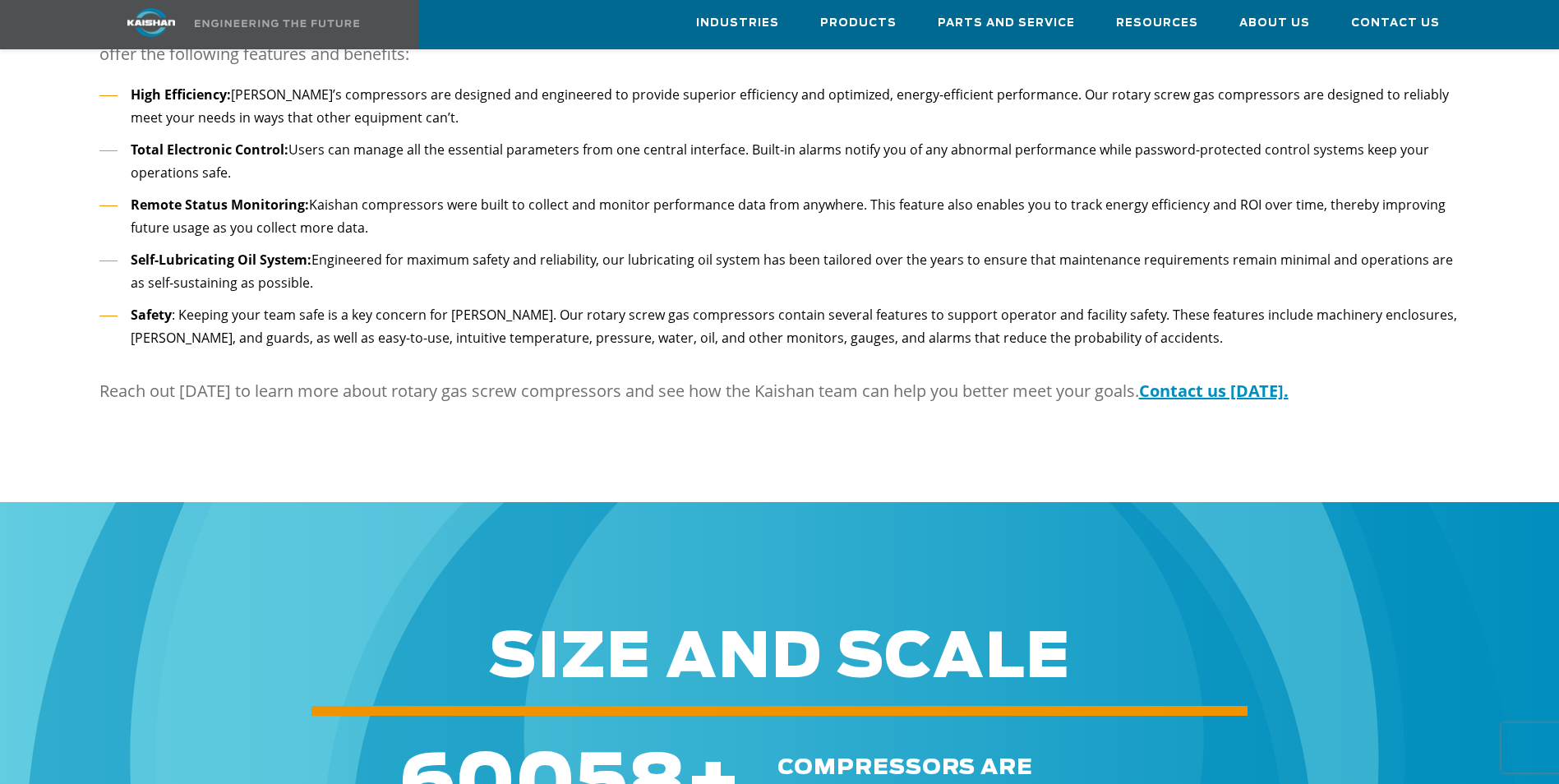
scroll to position [2246, 0]
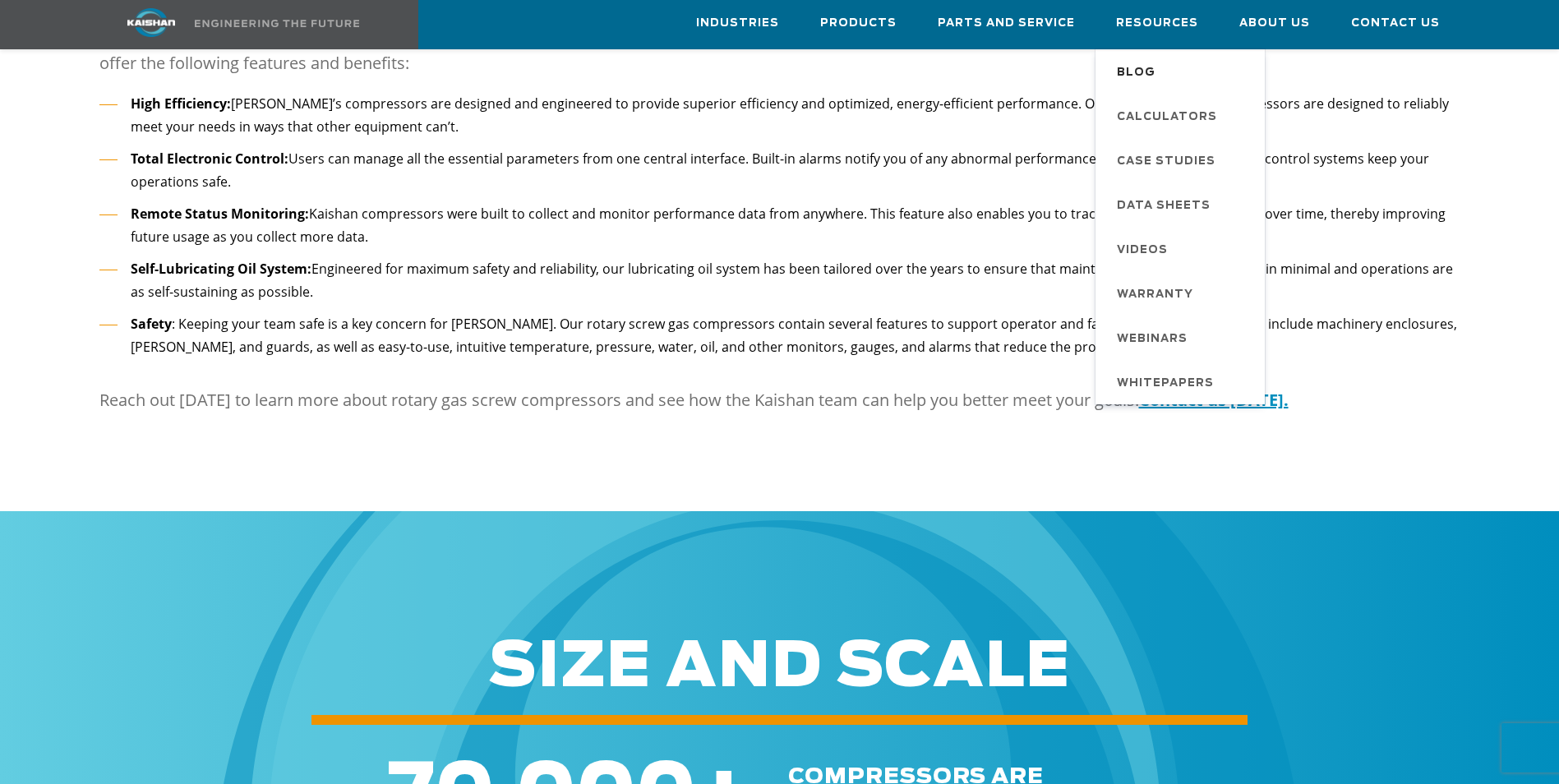
click at [1144, 72] on span "Blog" at bounding box center [1135, 73] width 39 height 28
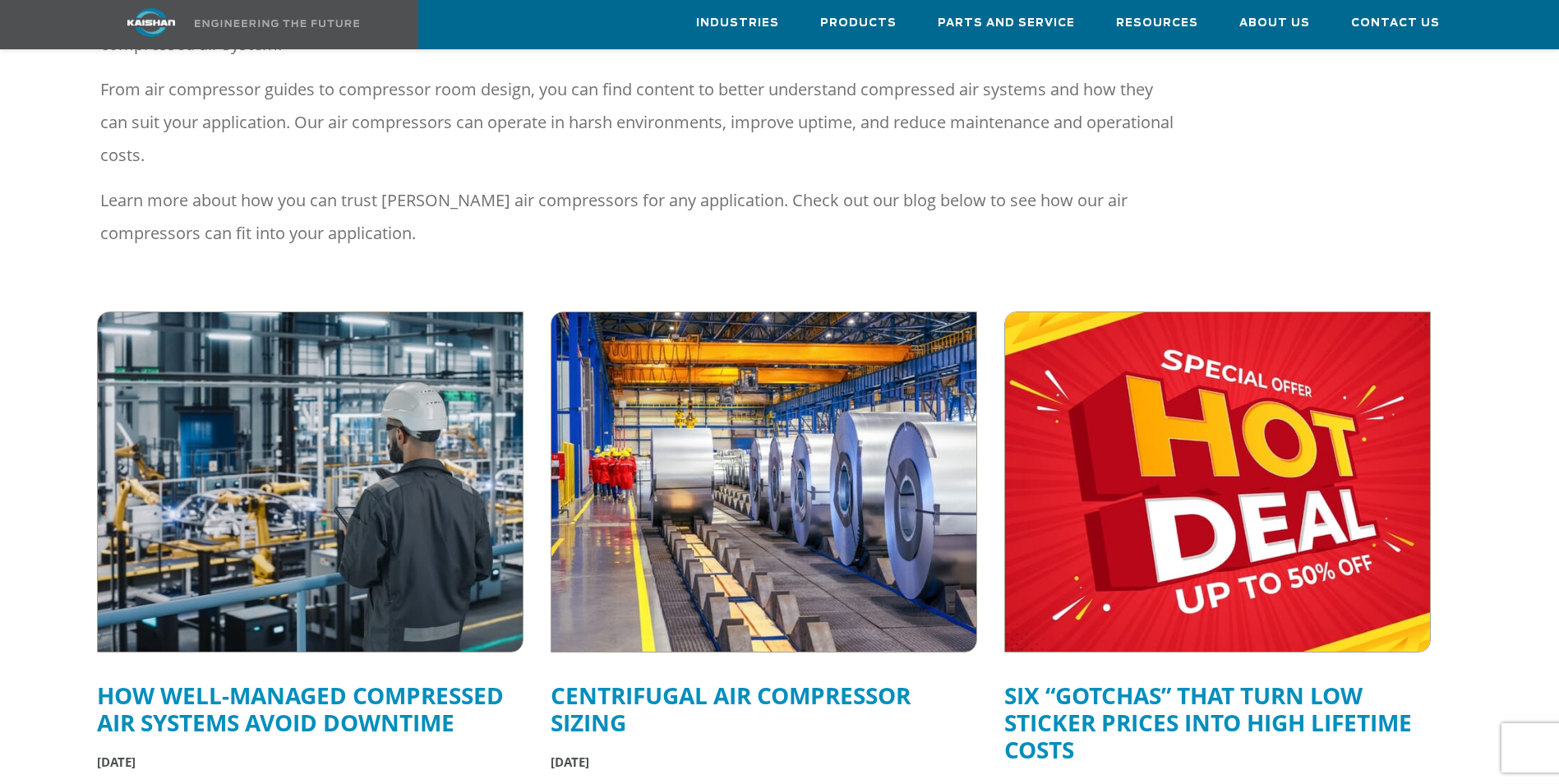
scroll to position [410, 0]
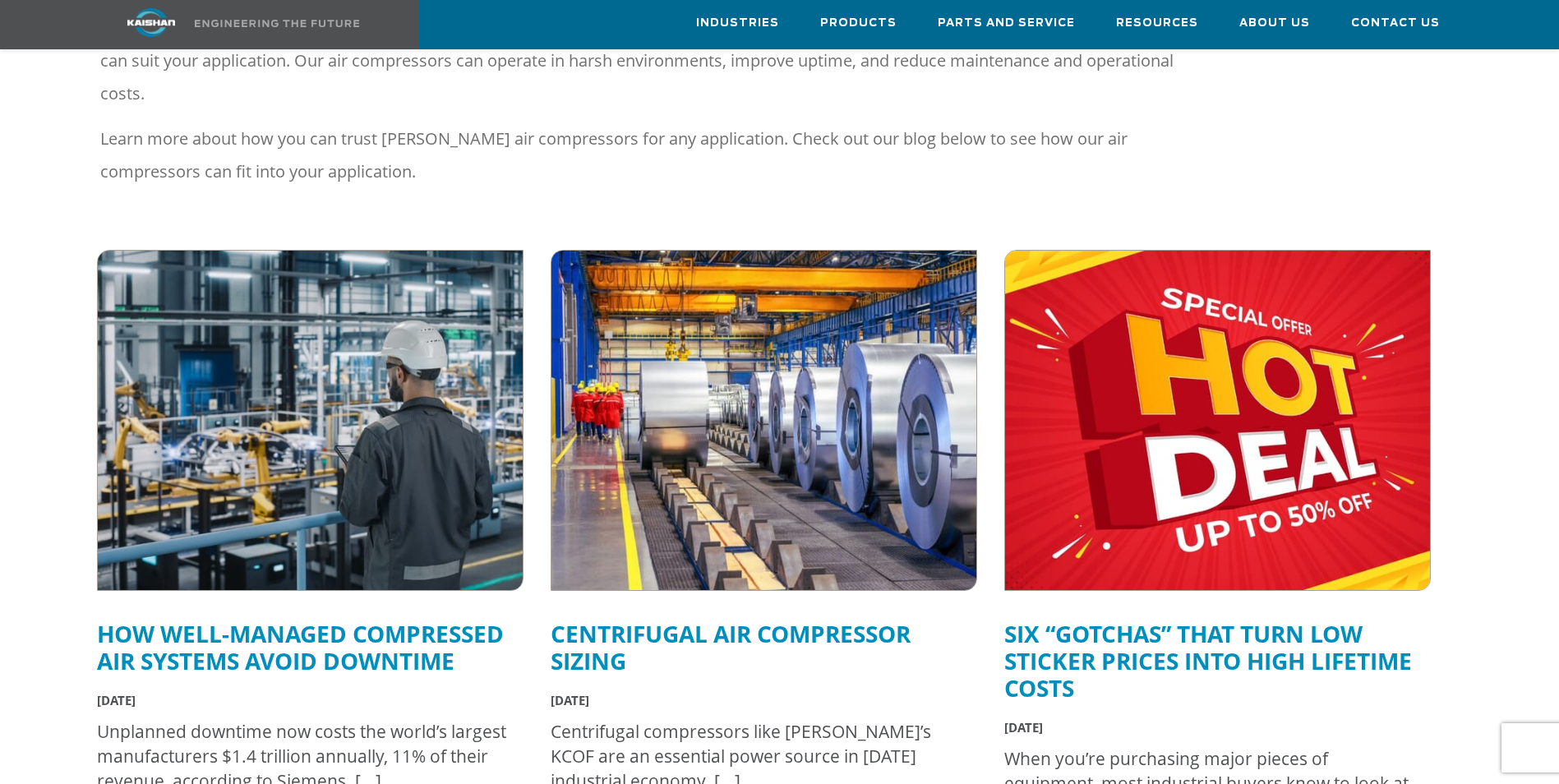
click at [765, 352] on img at bounding box center [763, 420] width 467 height 374
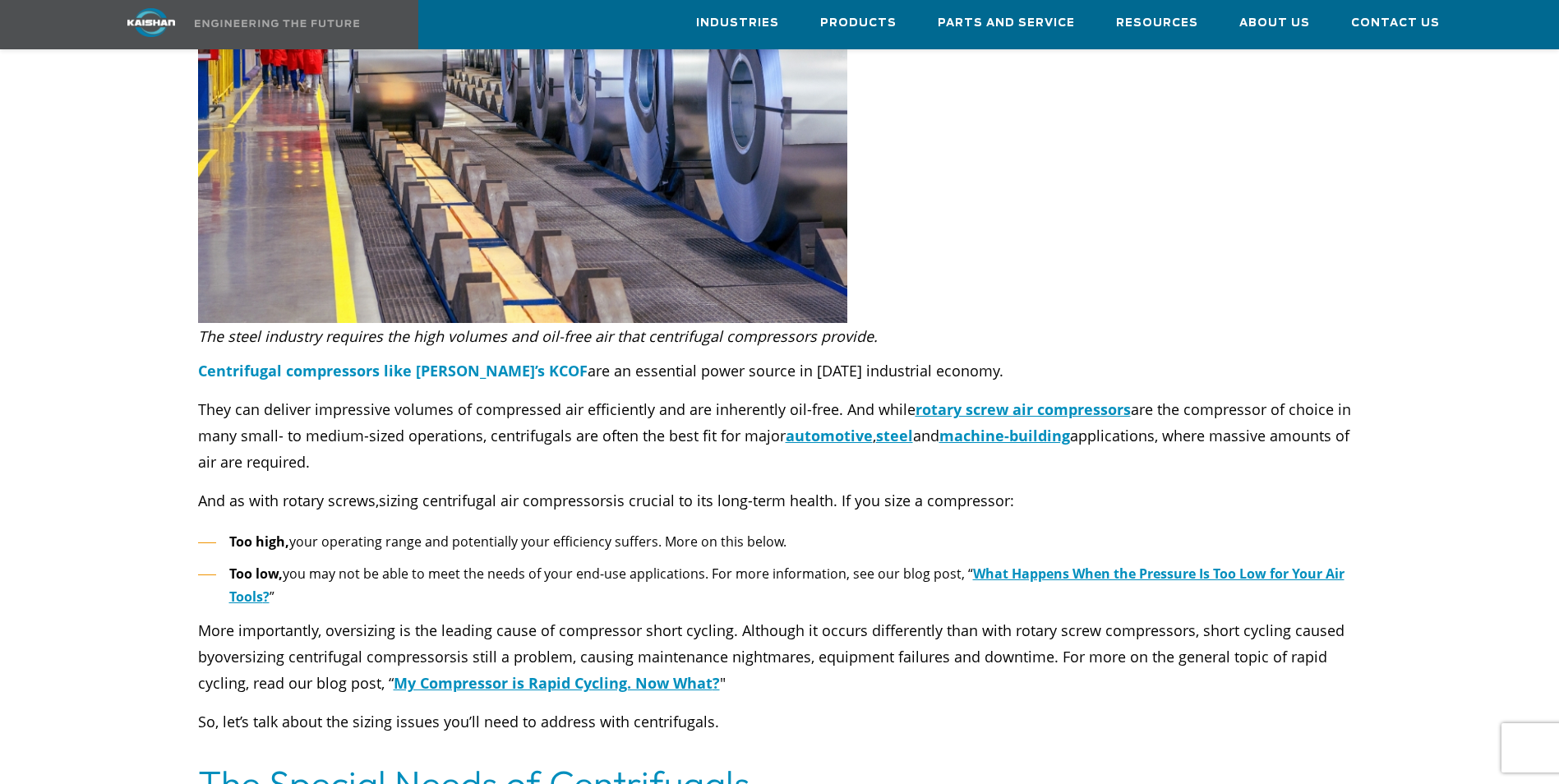
scroll to position [493, 0]
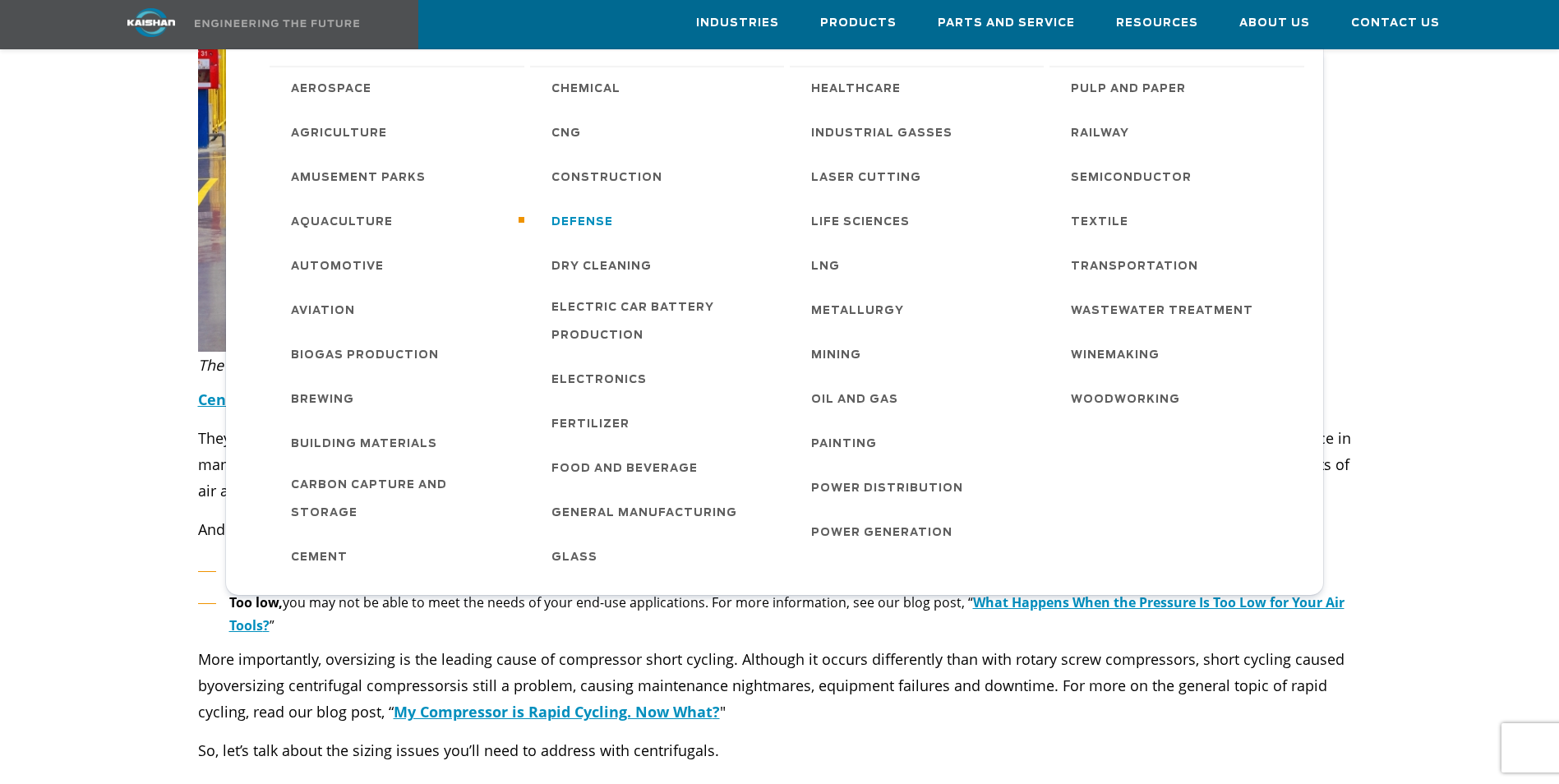
click at [619, 213] on link "Defense" at bounding box center [660, 221] width 250 height 44
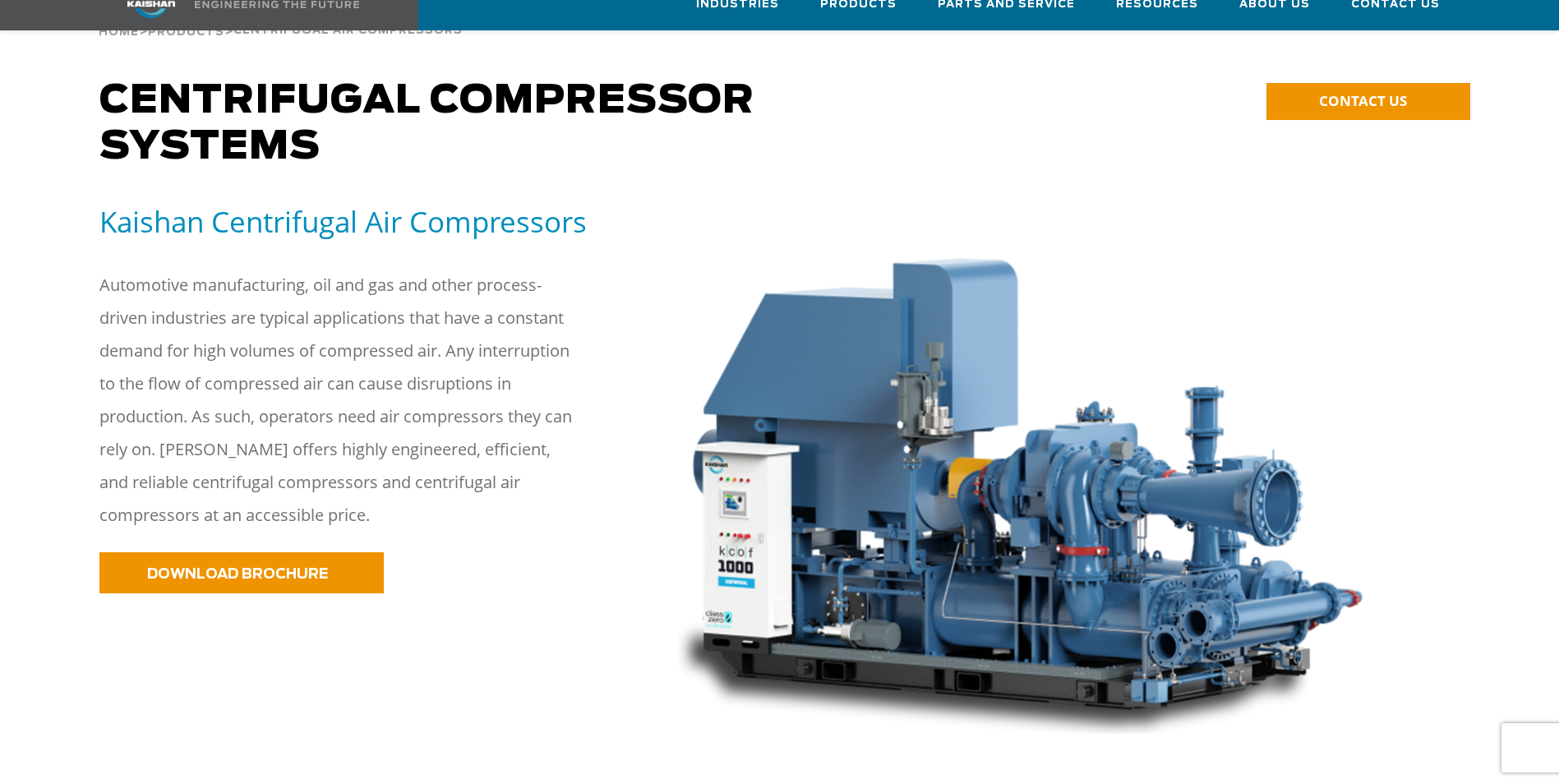
scroll to position [164, 0]
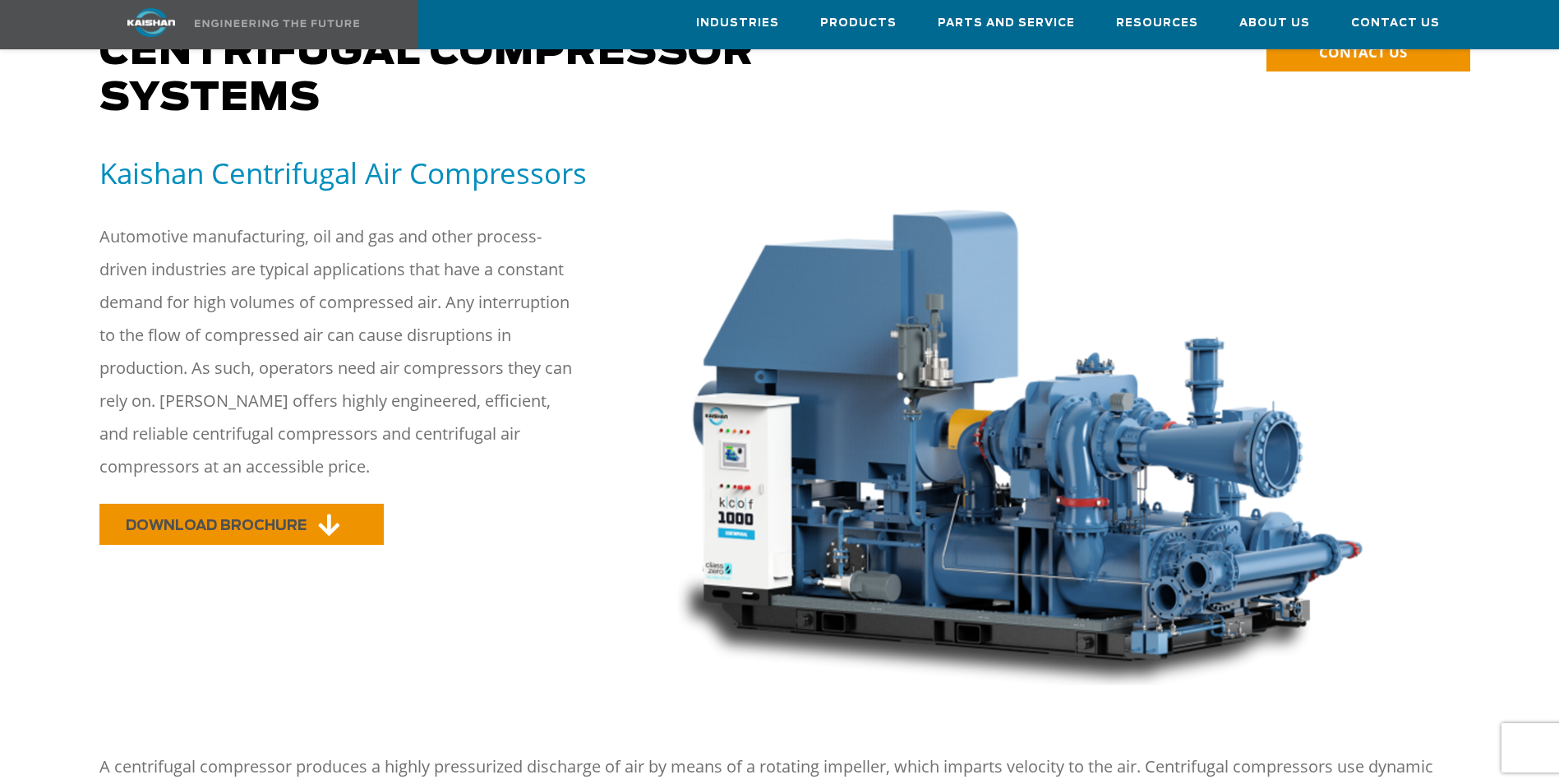
click at [315, 503] on link "DOWNLOAD BROCHURE" at bounding box center [241, 524] width 285 height 41
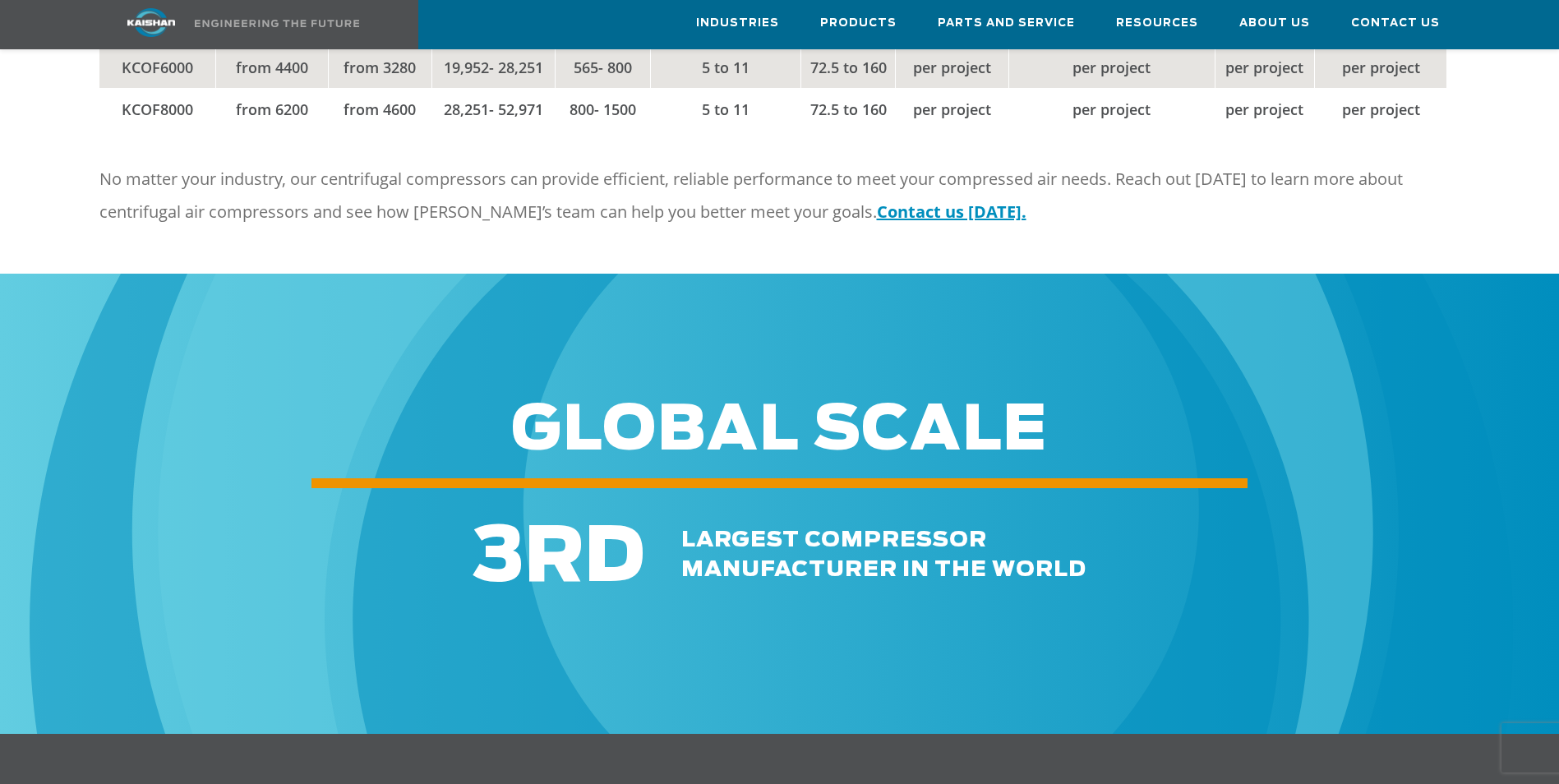
scroll to position [2711, 0]
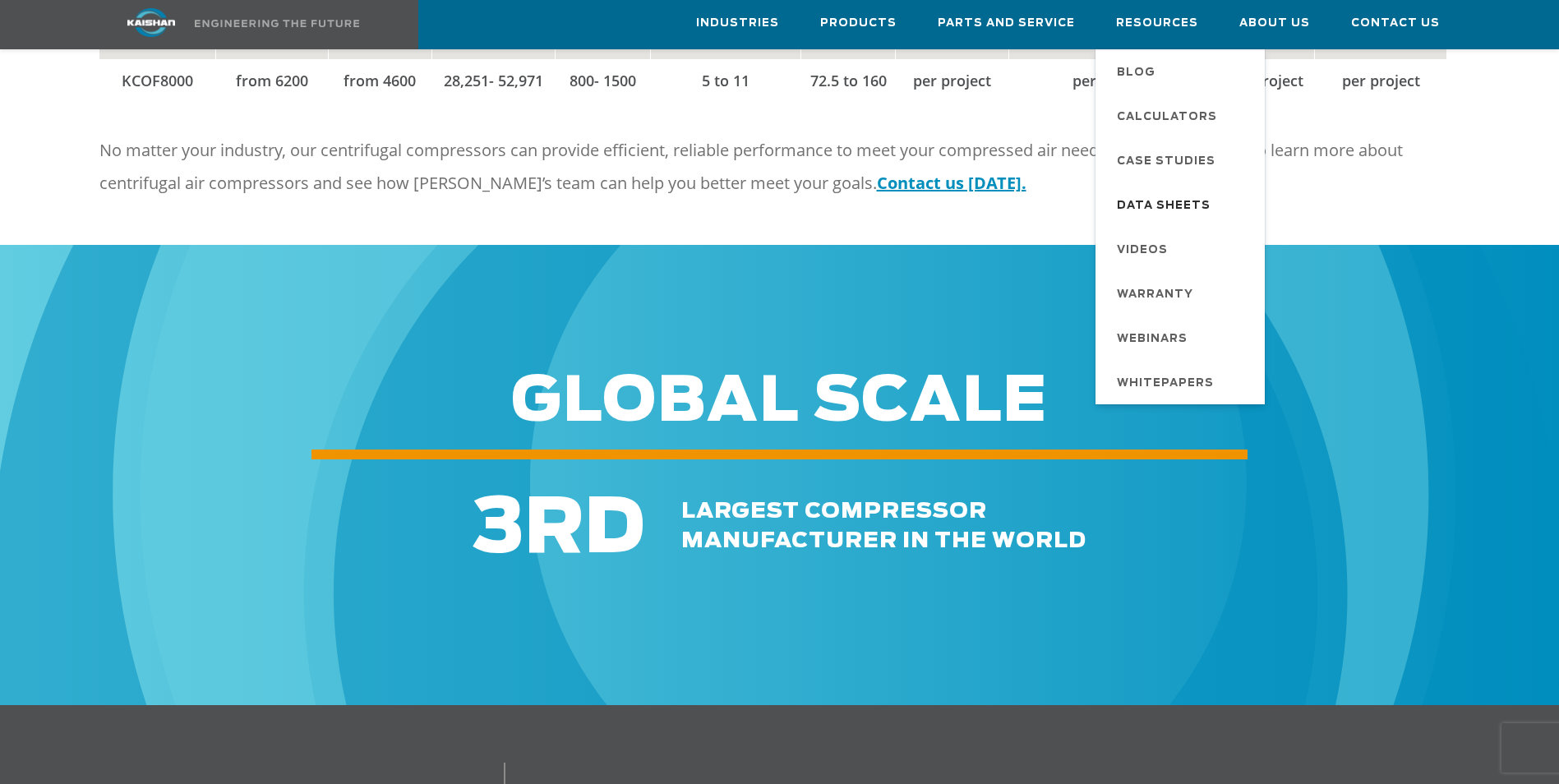
click at [1172, 197] on span "Data Sheets" at bounding box center [1164, 207] width 94 height 28
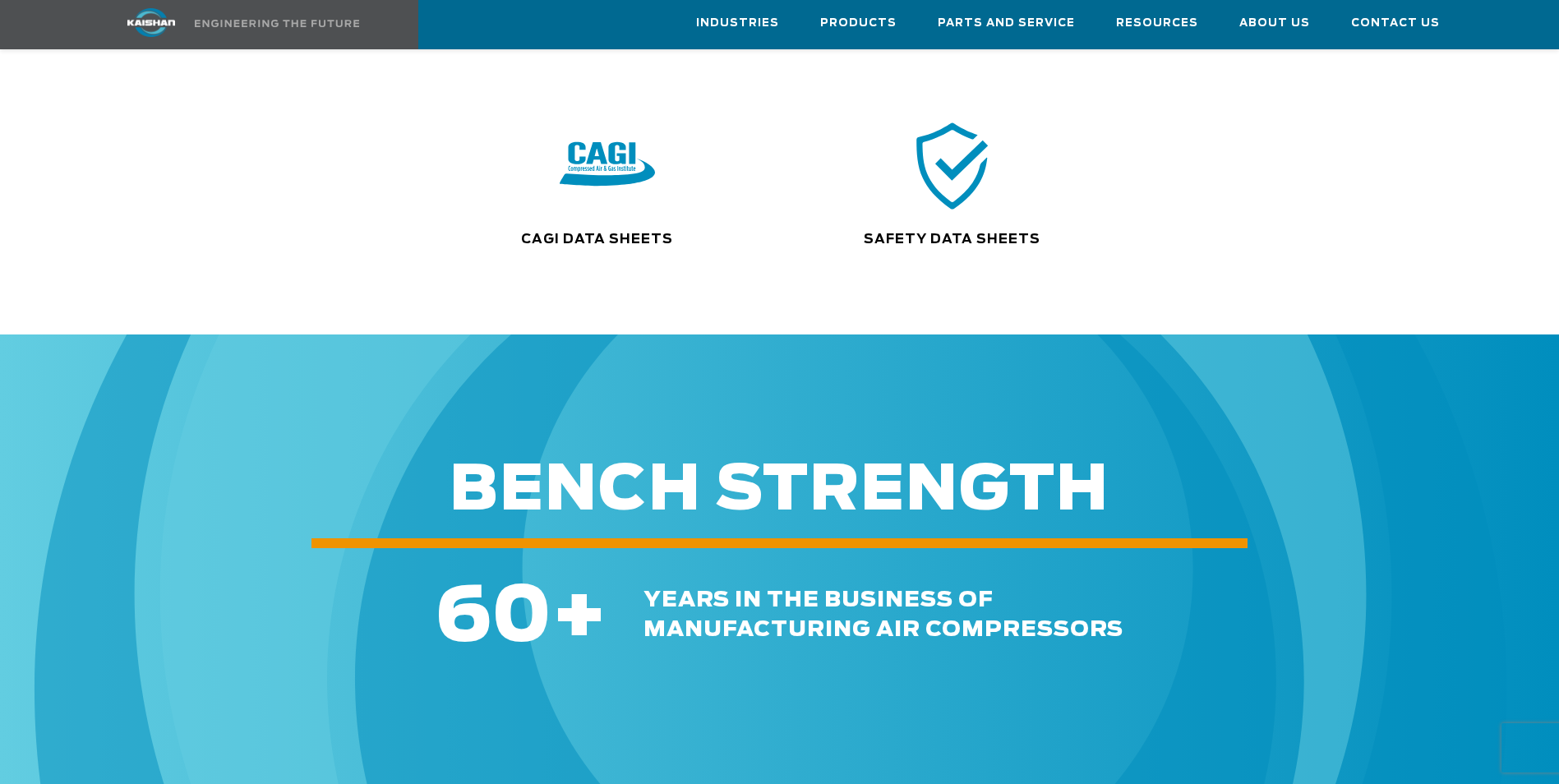
scroll to position [329, 0]
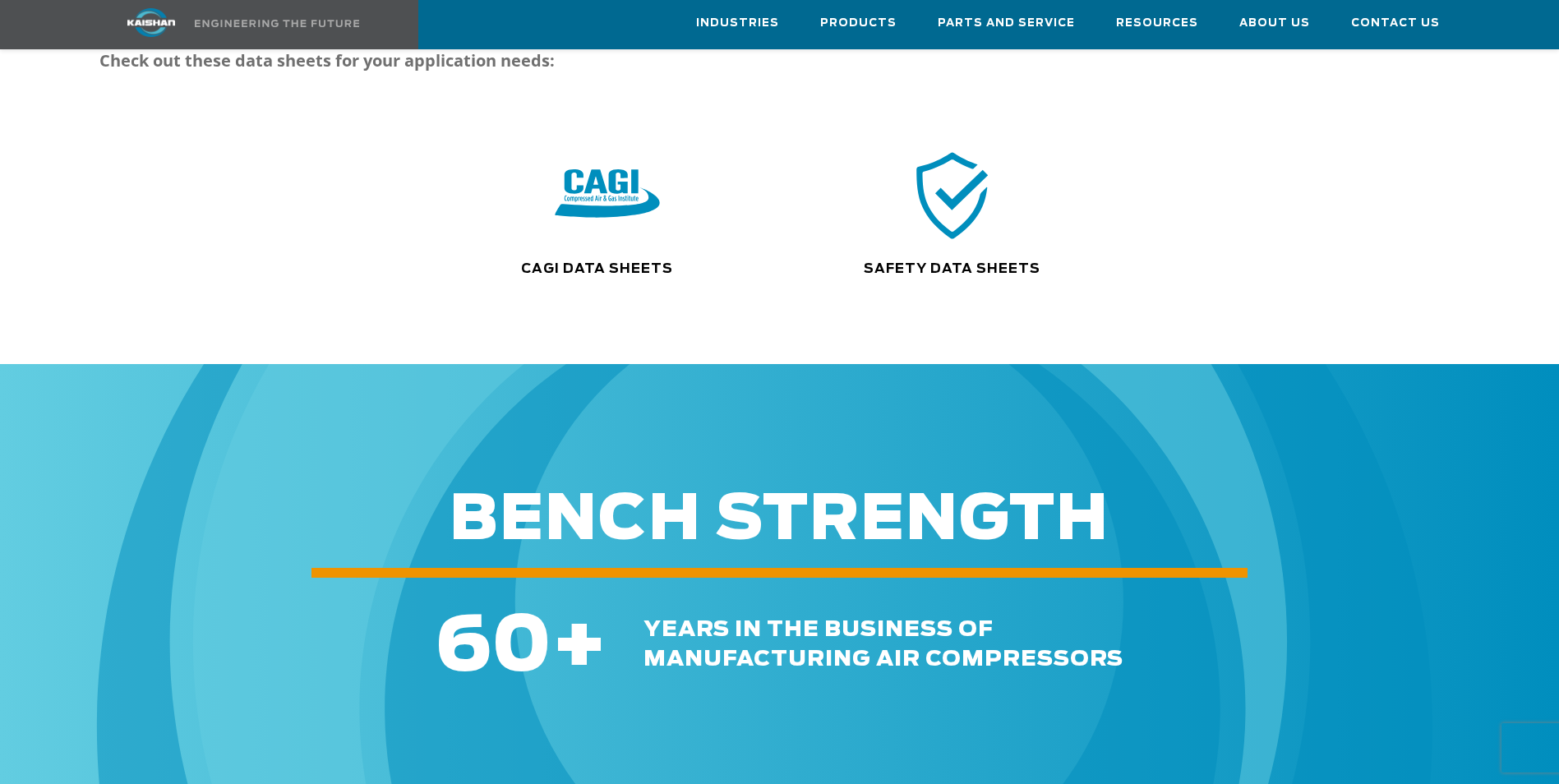
click at [666, 211] on link at bounding box center [607, 195] width 345 height 96
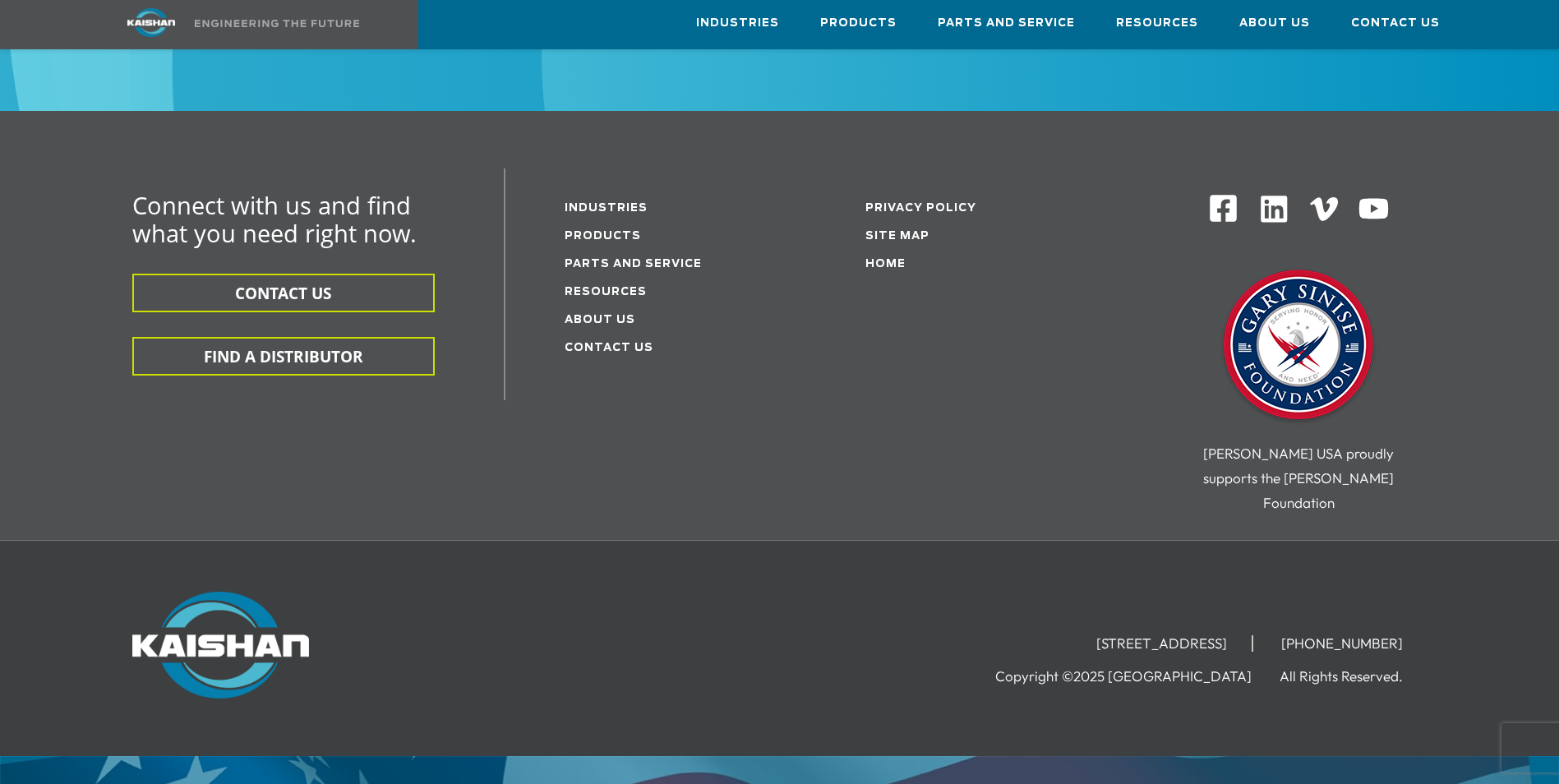
scroll to position [7597, 0]
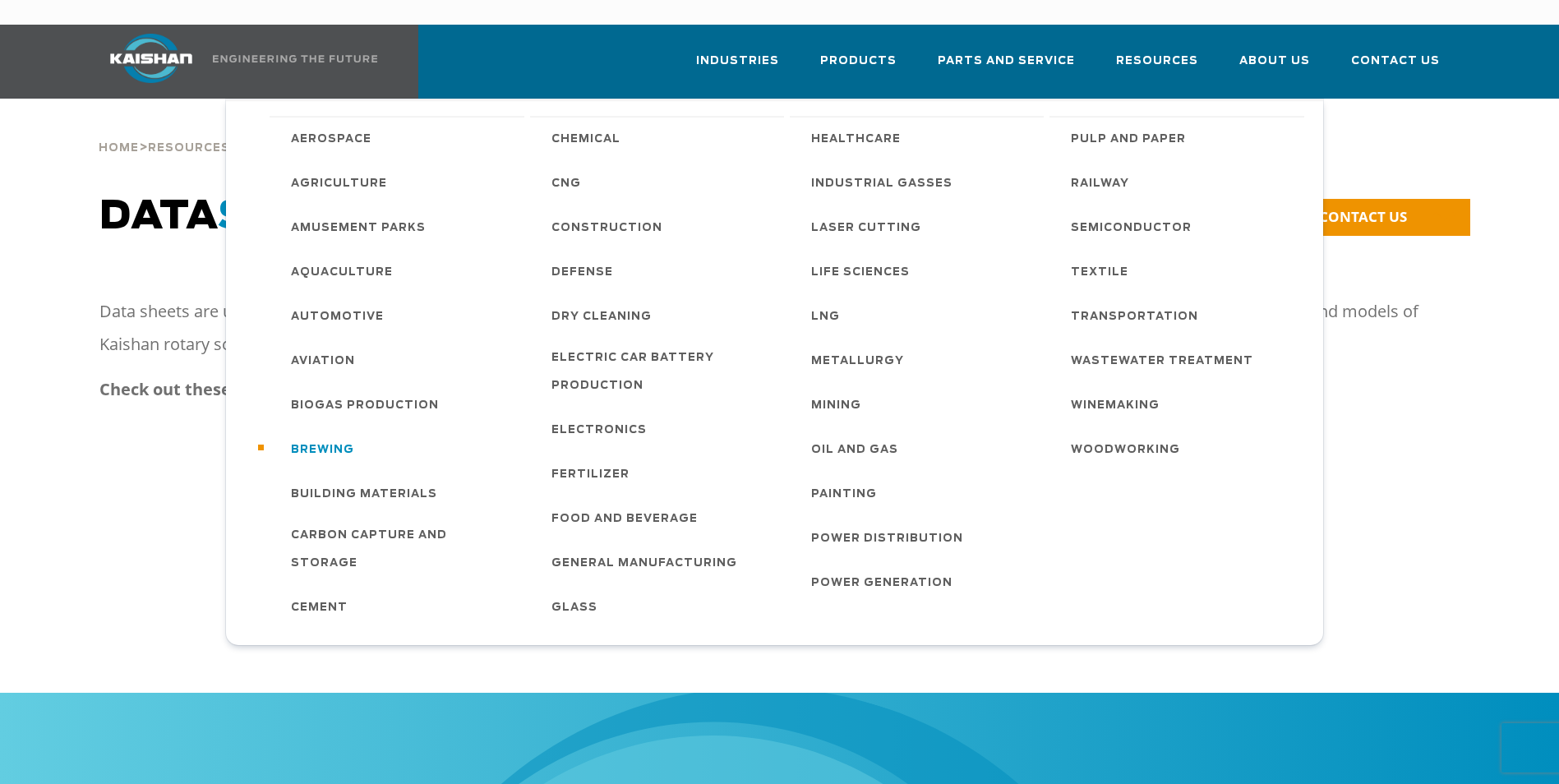
click at [376, 437] on link "Brewing" at bounding box center [399, 448] width 250 height 44
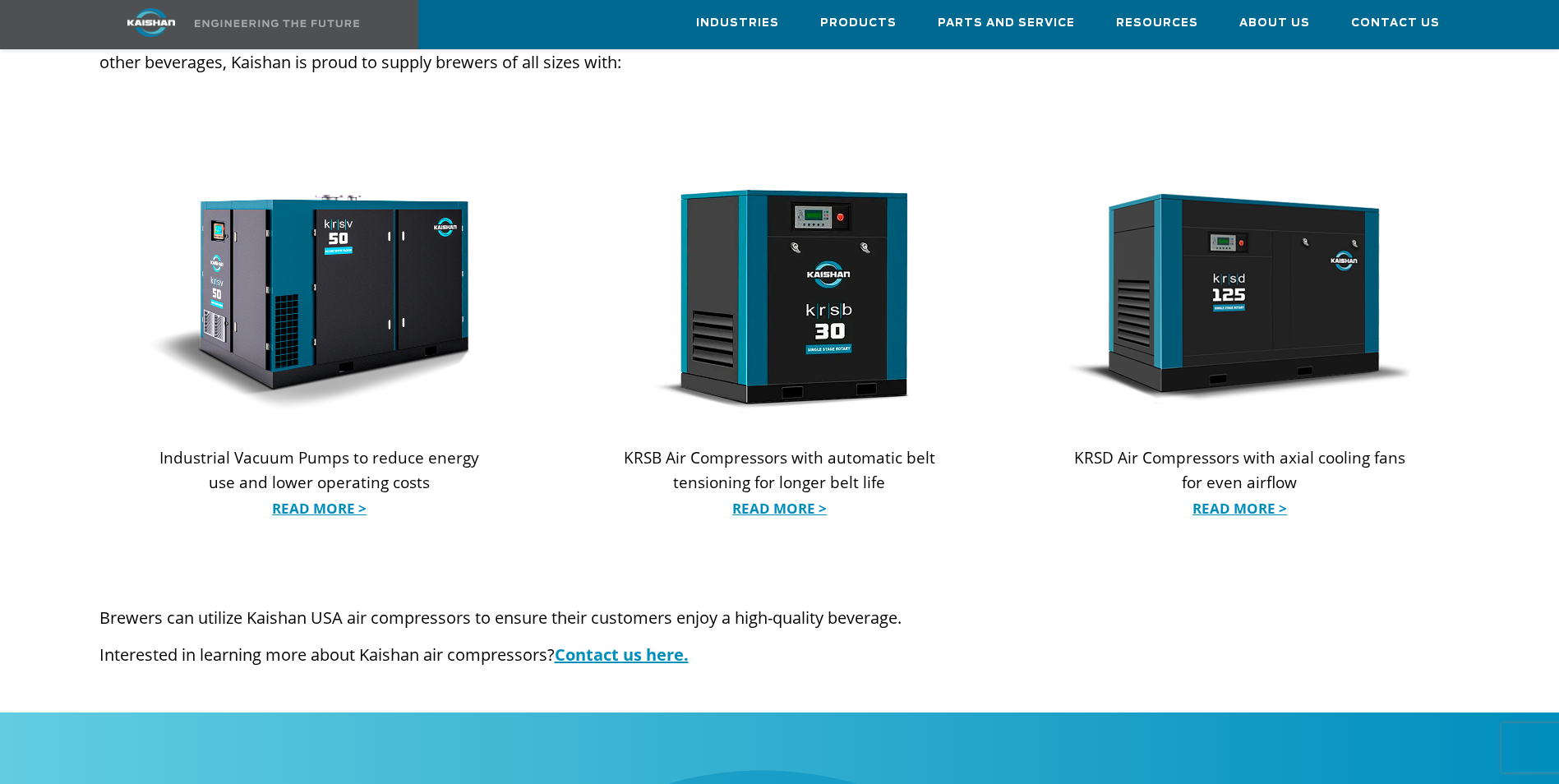
scroll to position [1643, 0]
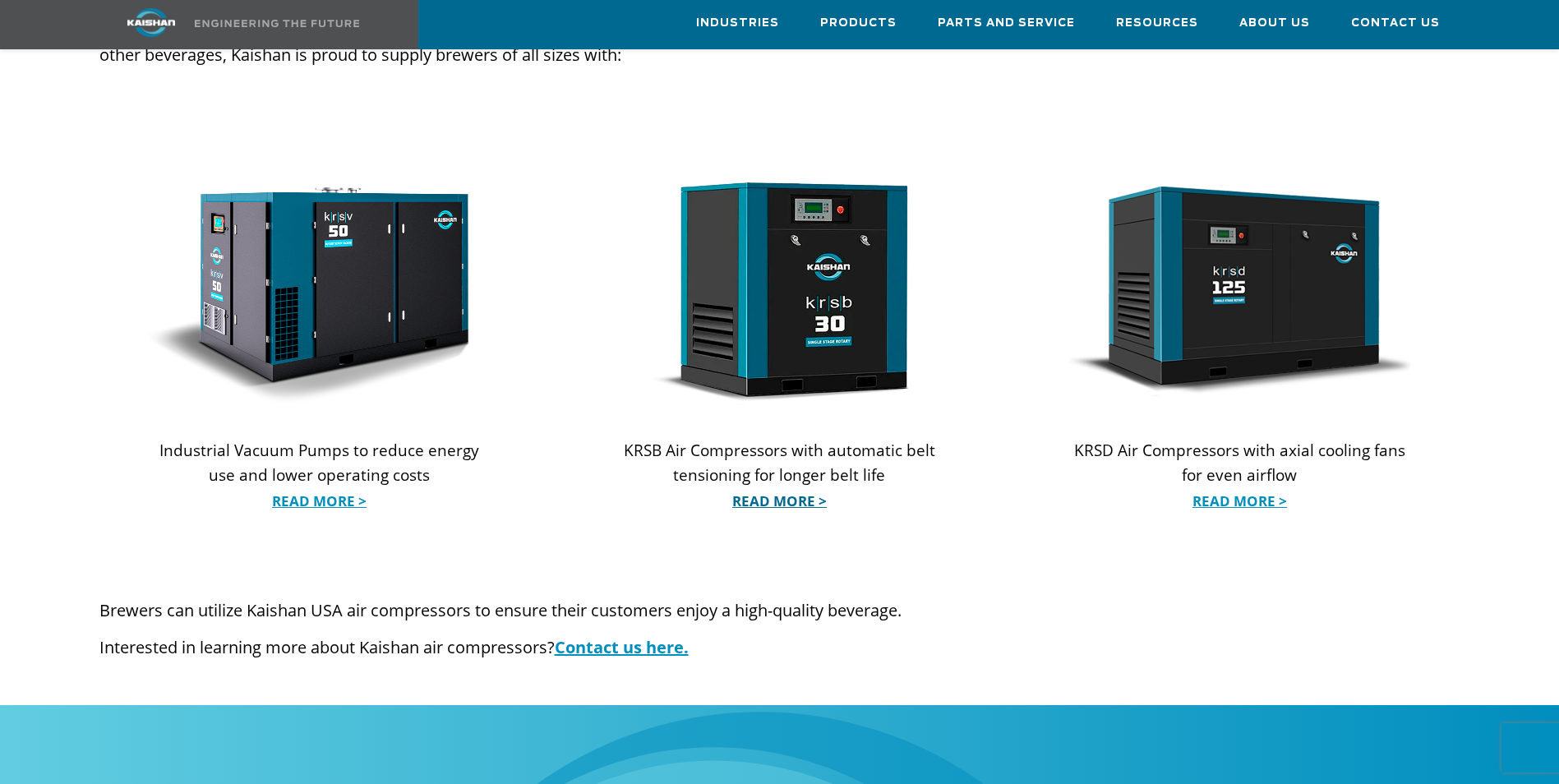
click at [667, 489] on link "Read More >" at bounding box center [779, 501] width 342 height 24
click at [1051, 341] on div at bounding box center [1239, 355] width 460 height 485
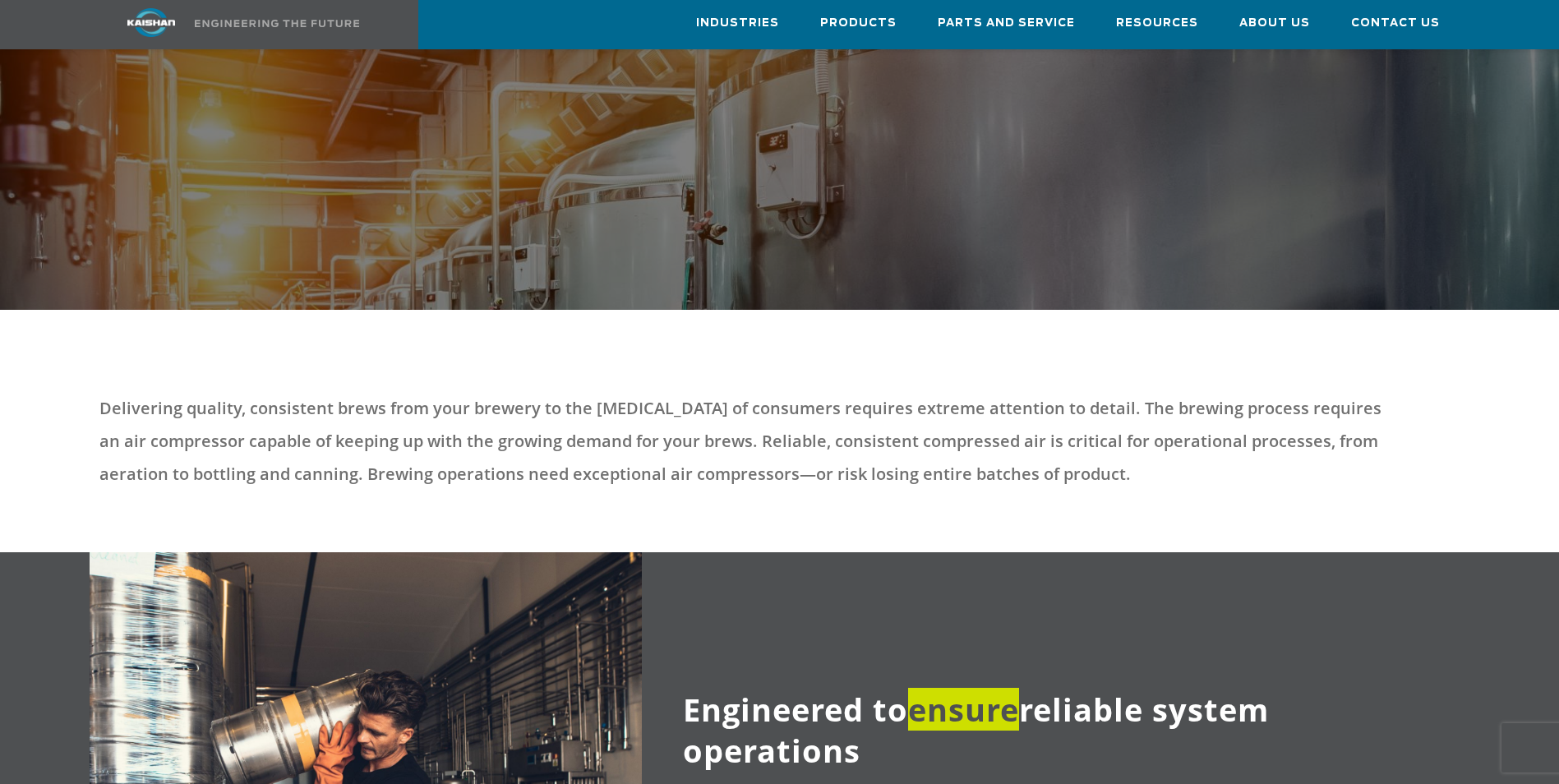
scroll to position [164, 0]
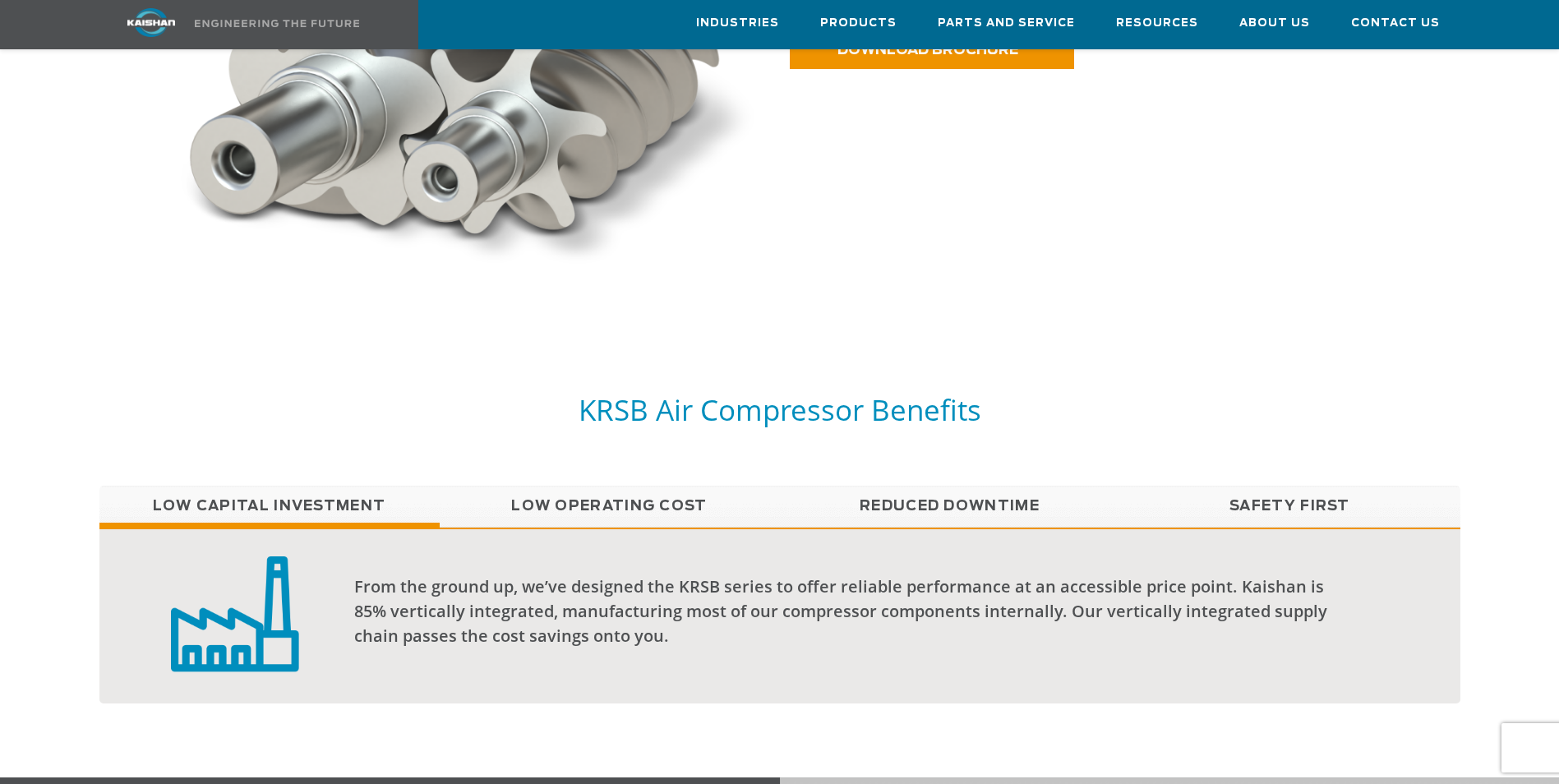
scroll to position [1232, 0]
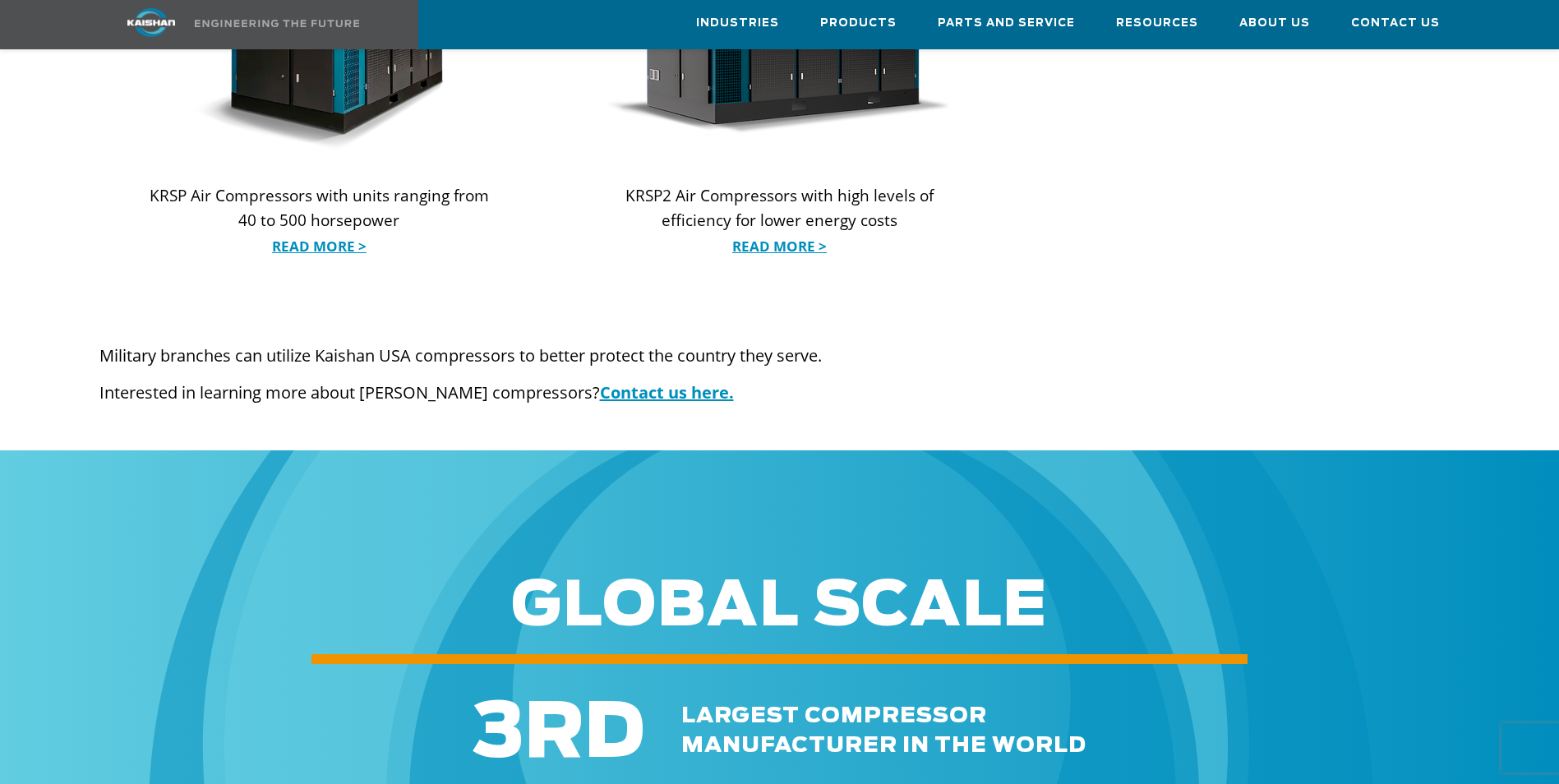
scroll to position [2382, 0]
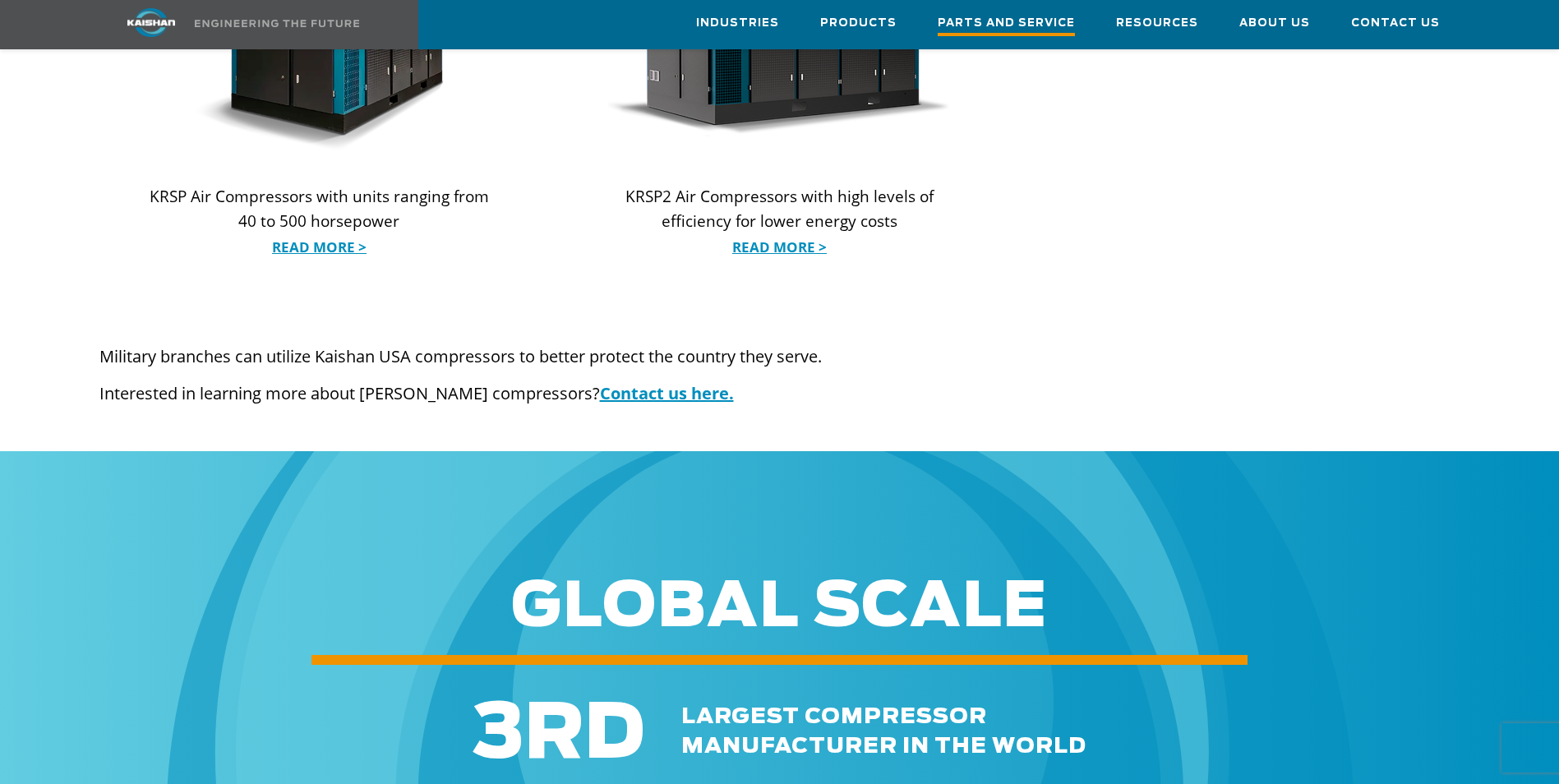
click at [1060, 18] on span "Parts and Service" at bounding box center [1006, 25] width 137 height 23
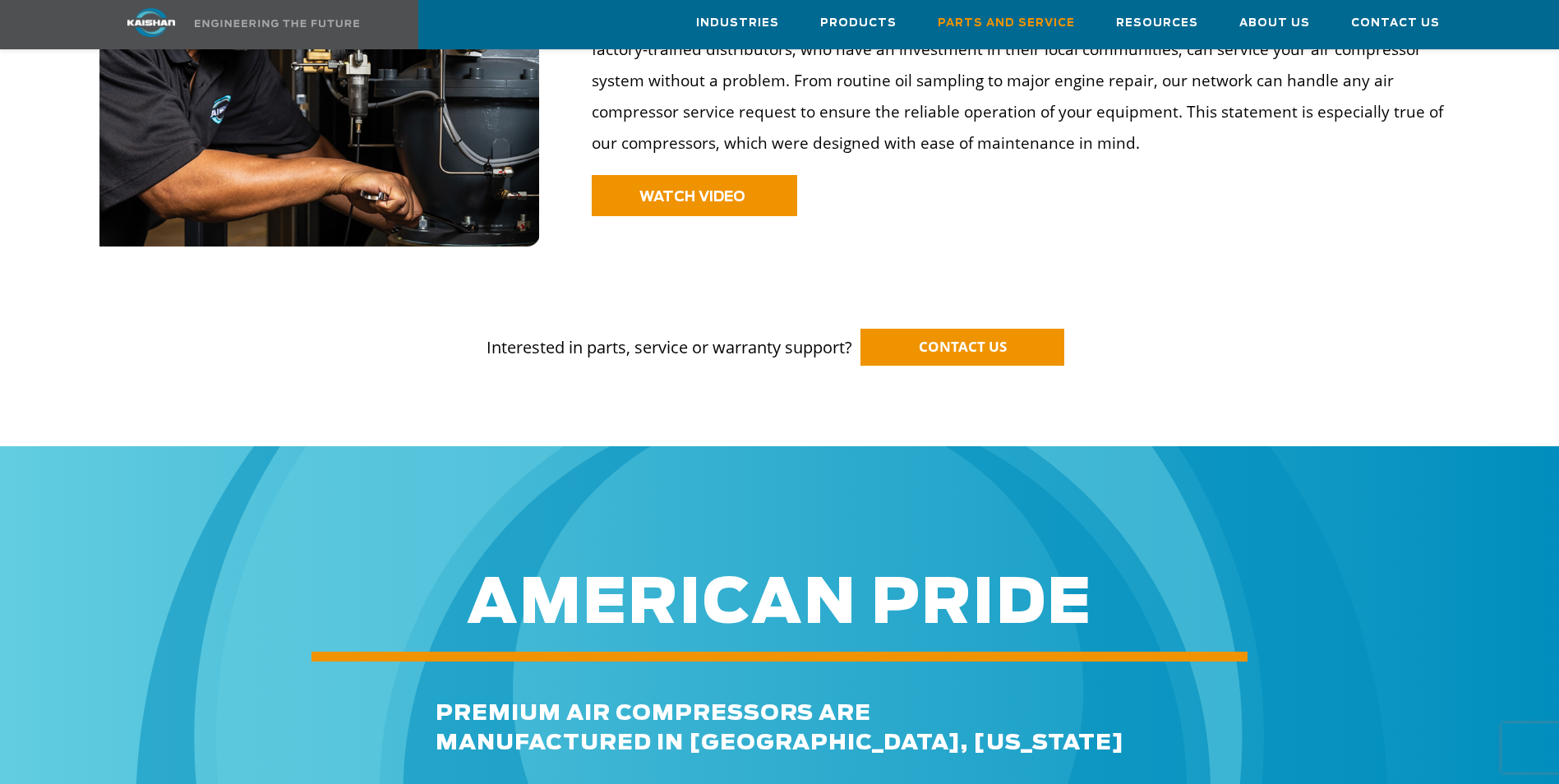
scroll to position [1150, 0]
